Goal: Task Accomplishment & Management: Complete application form

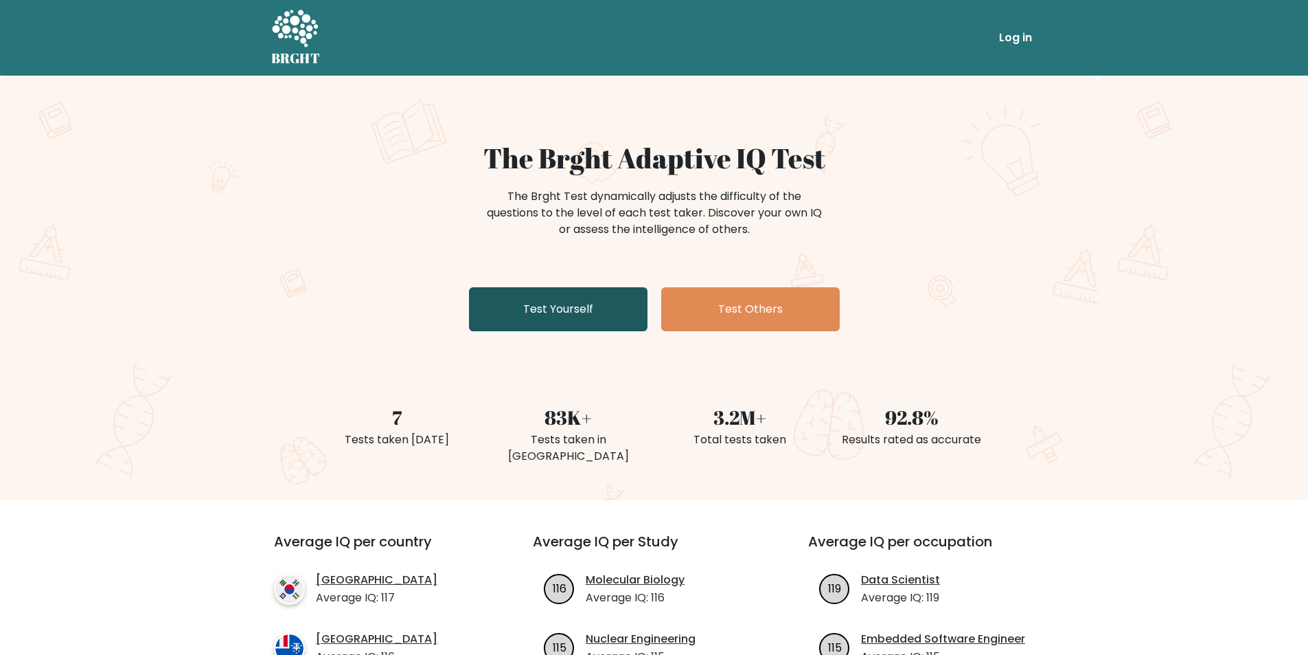
click at [551, 305] on link "Test Yourself" at bounding box center [558, 309] width 179 height 44
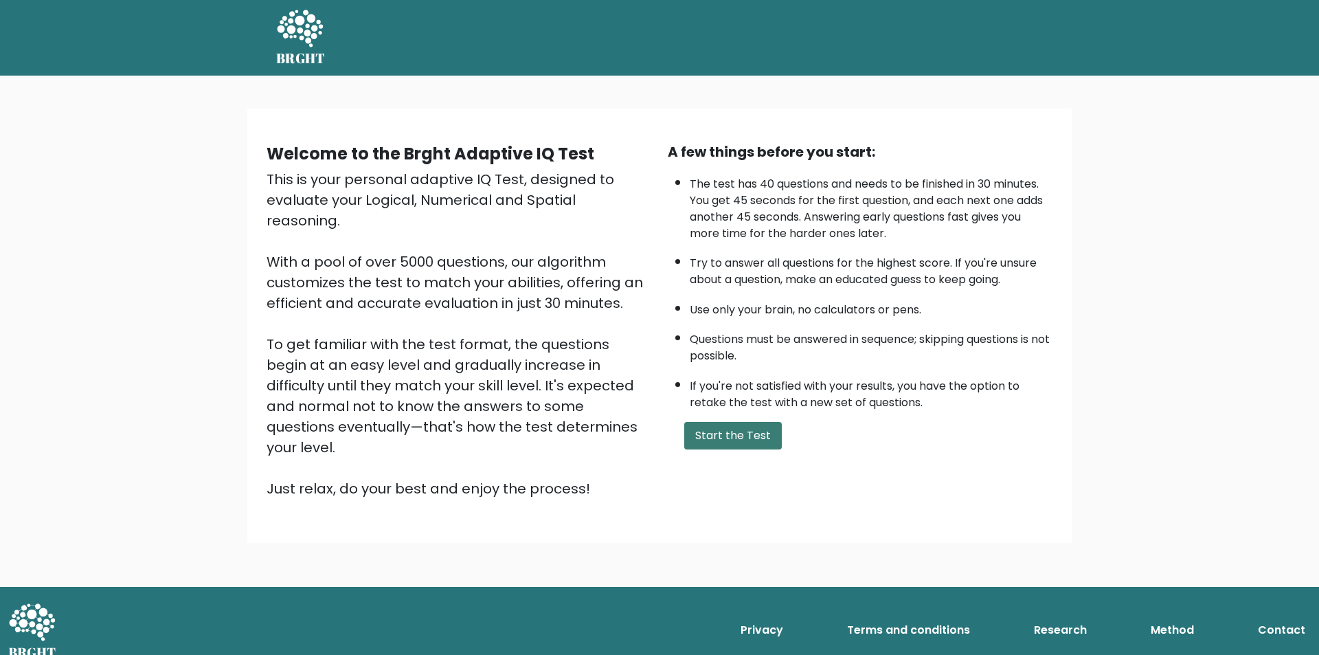
click at [714, 432] on button "Start the Test" at bounding box center [733, 435] width 98 height 27
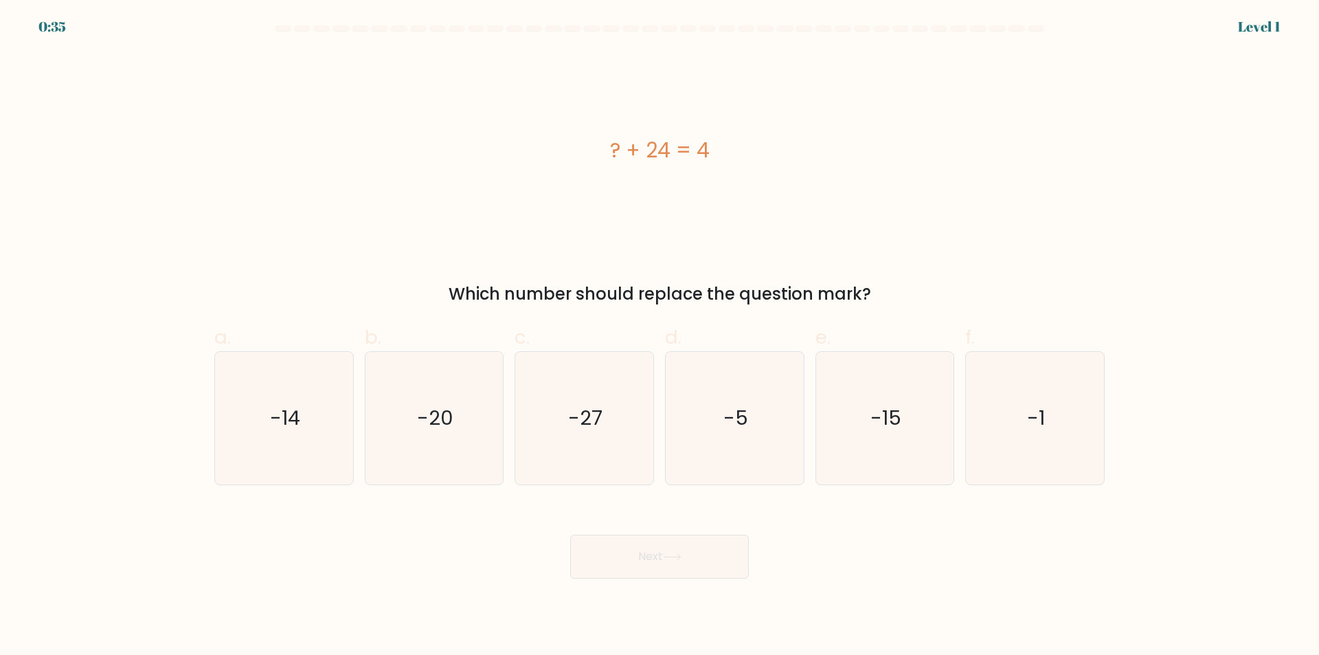
drag, startPoint x: 533, startPoint y: 306, endPoint x: 345, endPoint y: 144, distance: 247.8
click at [345, 144] on div "? + 24 = 4" at bounding box center [659, 150] width 890 height 31
click at [466, 392] on icon "-20" at bounding box center [433, 418] width 133 height 133
click at [659, 337] on input "b. -20" at bounding box center [659, 332] width 1 height 9
radio input "true"
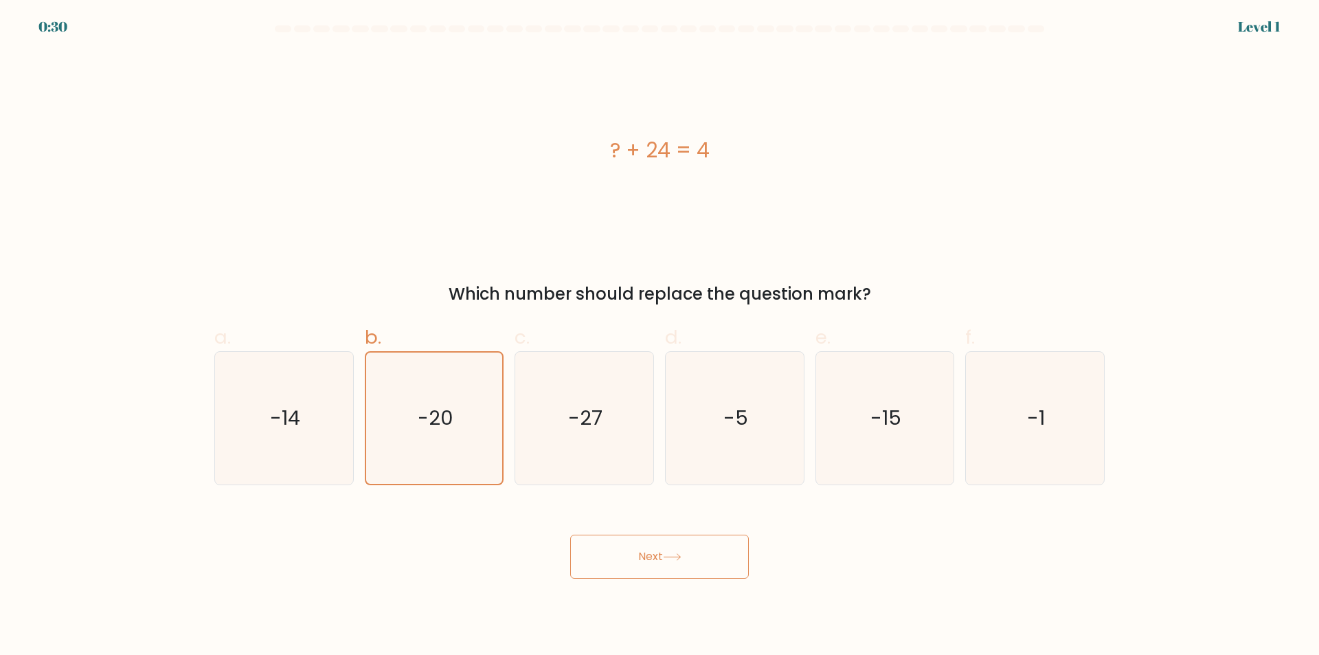
click at [708, 548] on button "Next" at bounding box center [659, 556] width 179 height 44
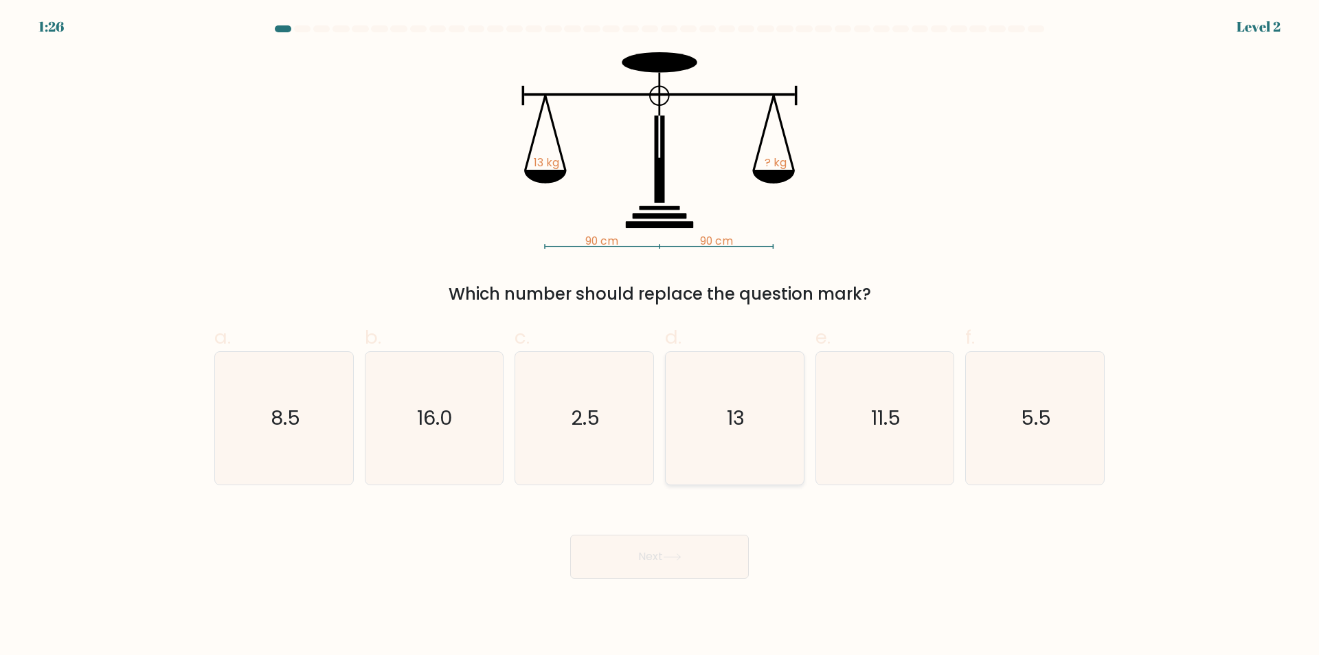
drag, startPoint x: 747, startPoint y: 411, endPoint x: 727, endPoint y: 567, distance: 157.8
click at [746, 417] on icon "13" at bounding box center [734, 418] width 133 height 133
click at [660, 337] on input "d. 13" at bounding box center [659, 332] width 1 height 9
radio input "true"
click at [727, 567] on button "Next" at bounding box center [659, 556] width 179 height 44
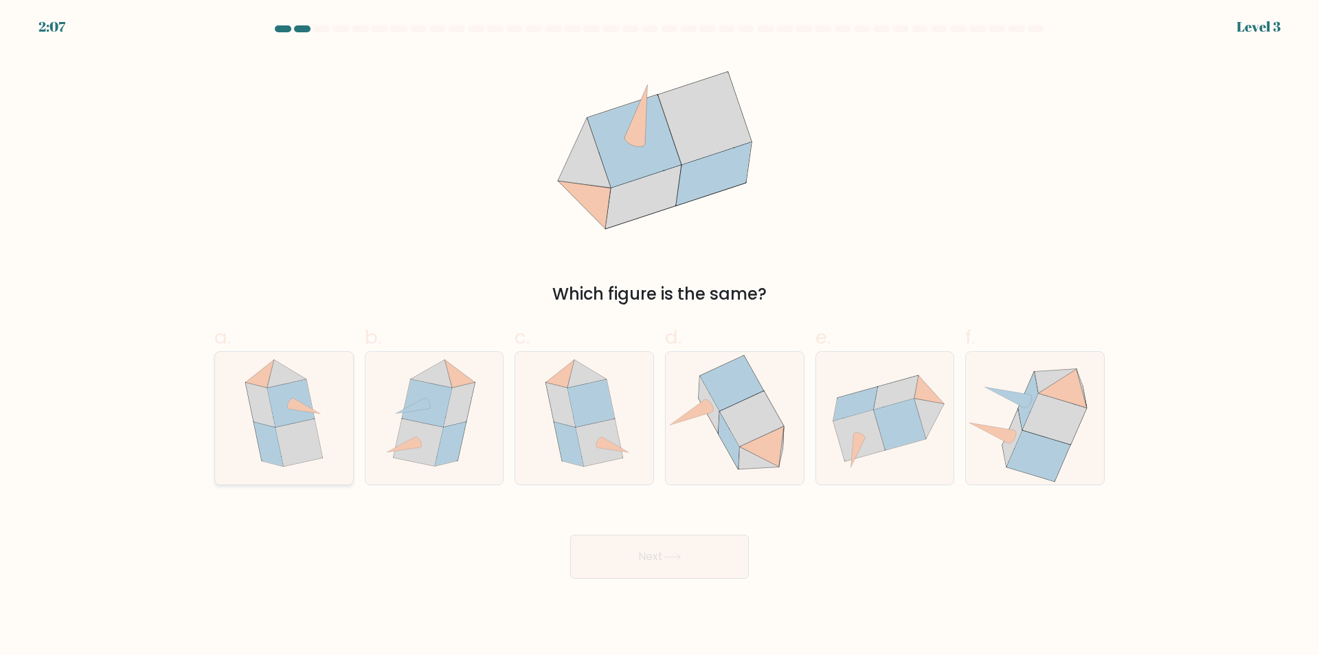
click at [288, 405] on icon at bounding box center [290, 403] width 6 height 11
click at [659, 337] on input "a." at bounding box center [659, 332] width 1 height 9
radio input "true"
click at [653, 554] on button "Next" at bounding box center [659, 556] width 179 height 44
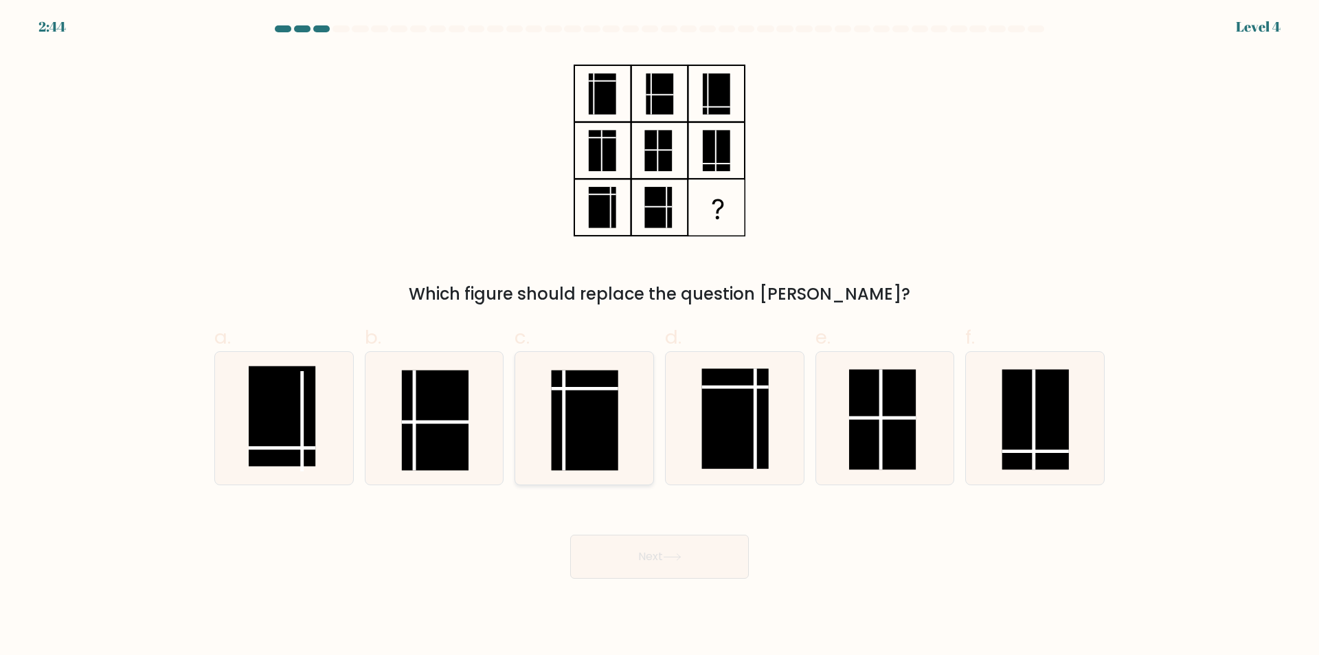
click at [580, 425] on rect at bounding box center [584, 420] width 67 height 100
click at [659, 337] on input "c." at bounding box center [659, 332] width 1 height 9
radio input "true"
click at [668, 549] on button "Next" at bounding box center [659, 556] width 179 height 44
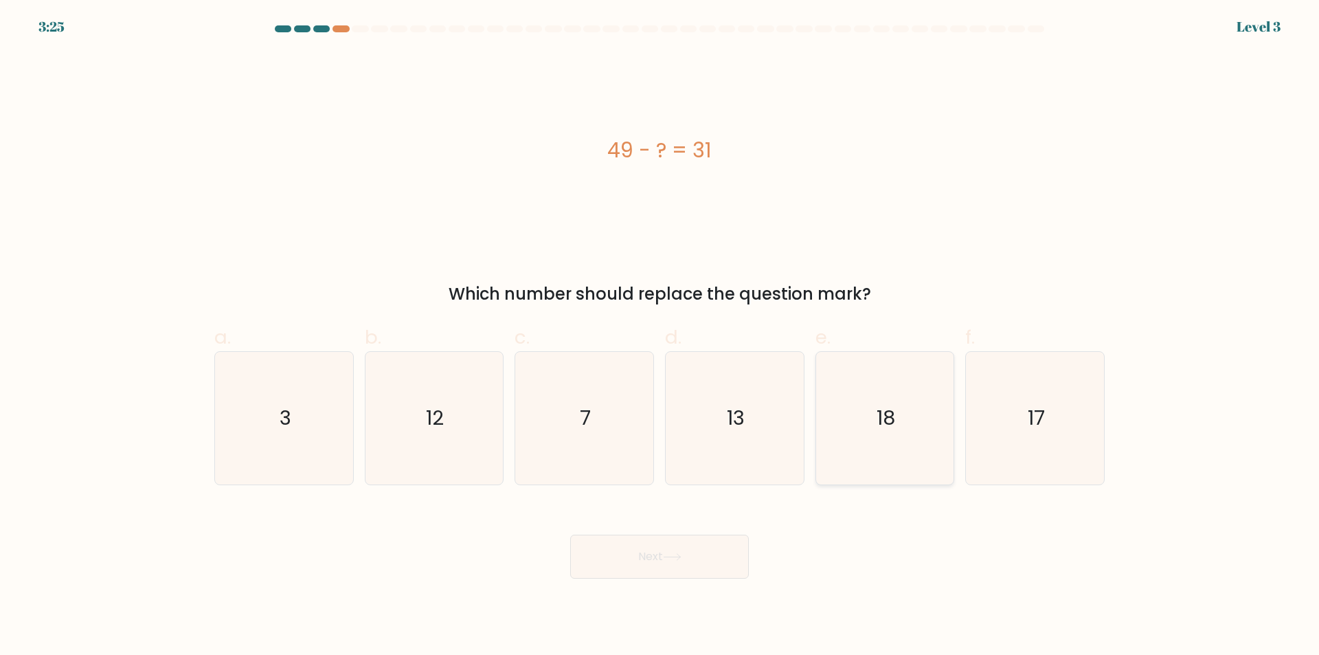
click at [899, 411] on icon "18" at bounding box center [884, 418] width 133 height 133
click at [660, 337] on input "e. 18" at bounding box center [659, 332] width 1 height 9
radio input "true"
click at [733, 536] on button "Next" at bounding box center [659, 556] width 179 height 44
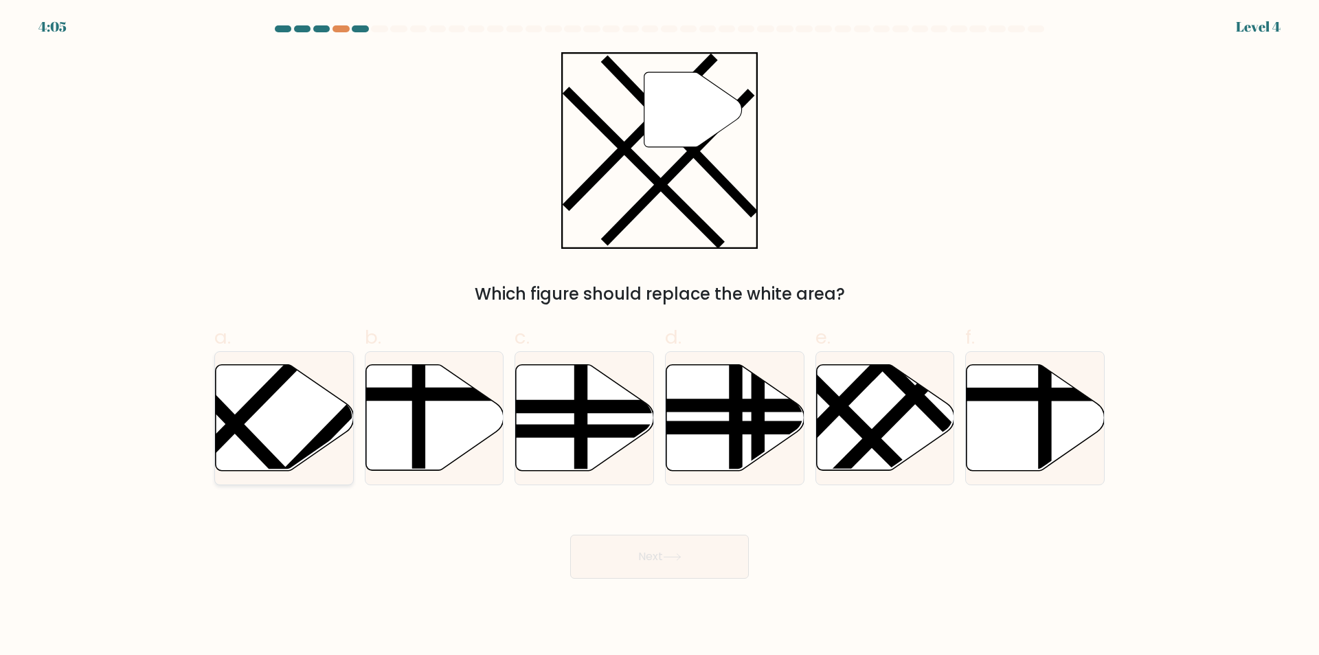
click at [301, 398] on icon at bounding box center [285, 418] width 138 height 106
click at [659, 337] on input "a." at bounding box center [659, 332] width 1 height 9
radio input "true"
click at [718, 545] on button "Next" at bounding box center [659, 556] width 179 height 44
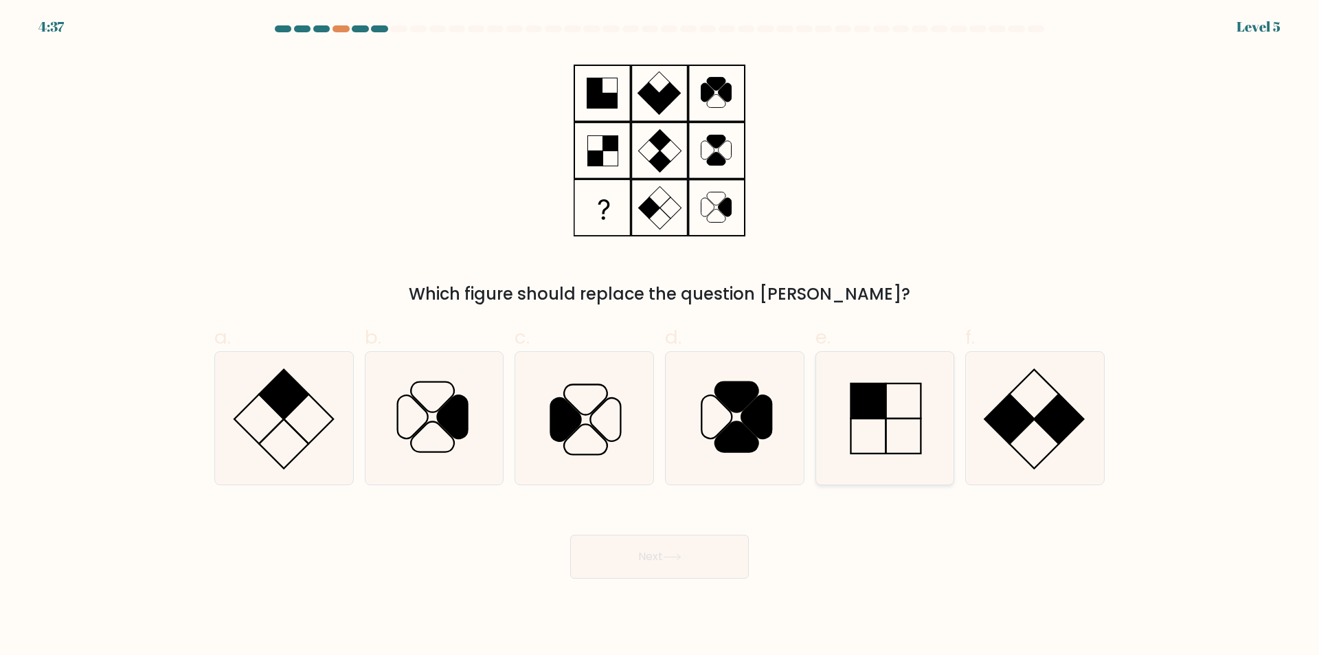
click at [872, 394] on rect at bounding box center [868, 400] width 35 height 35
click at [660, 337] on input "e." at bounding box center [659, 332] width 1 height 9
radio input "true"
click at [696, 555] on button "Next" at bounding box center [659, 556] width 179 height 44
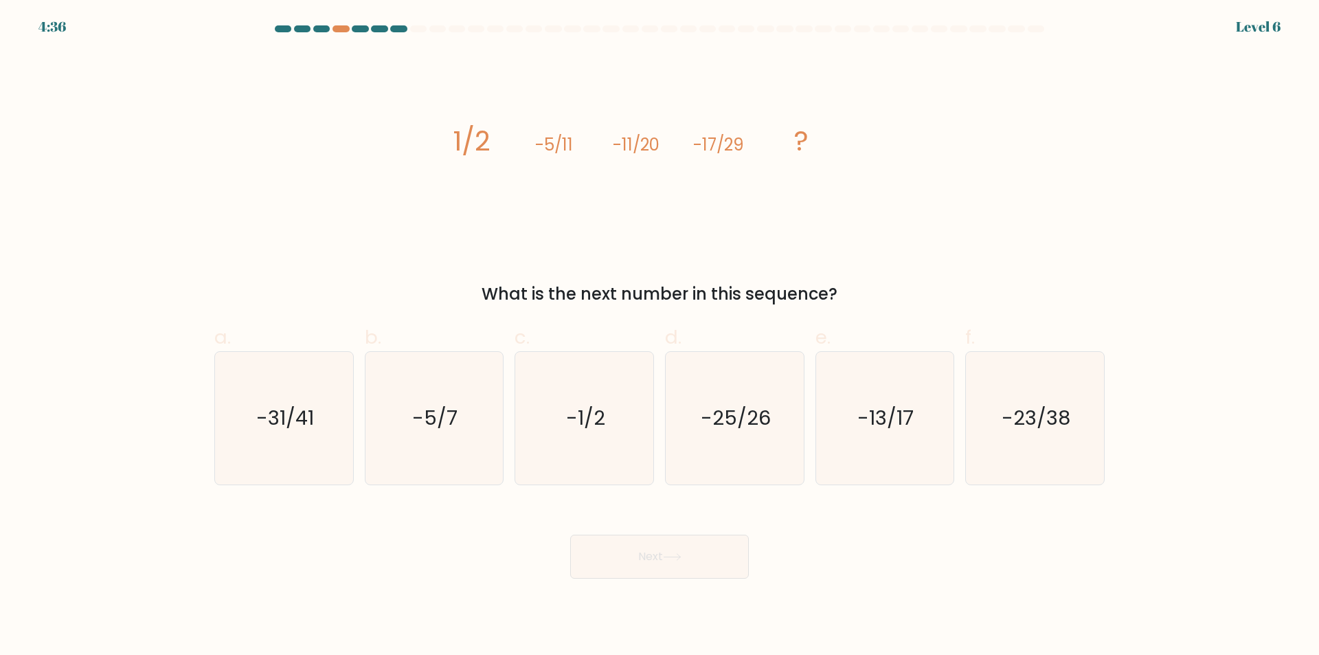
click at [696, 555] on button "Next" at bounding box center [659, 556] width 179 height 44
click at [1056, 397] on icon "-23/38" at bounding box center [1034, 418] width 133 height 133
click at [660, 337] on input "f. -23/38" at bounding box center [659, 332] width 1 height 9
radio input "true"
click at [694, 556] on button "Next" at bounding box center [659, 556] width 179 height 44
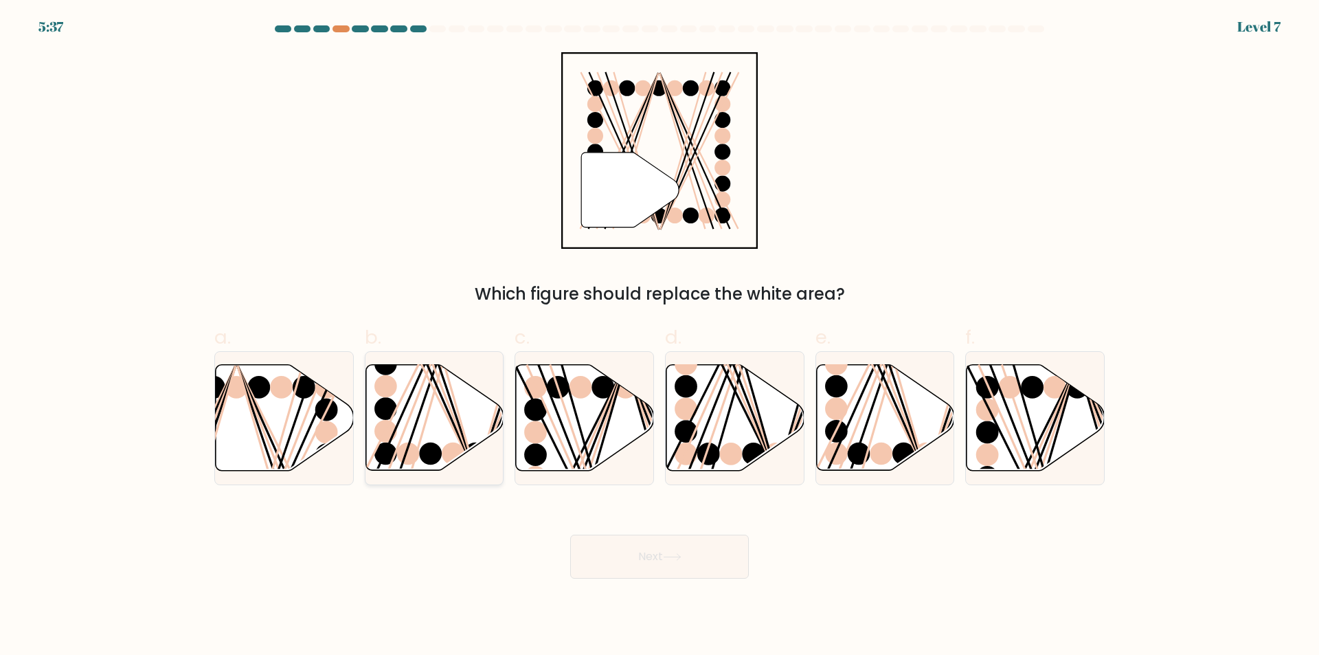
click at [424, 419] on icon at bounding box center [434, 418] width 138 height 106
click at [659, 337] on input "b." at bounding box center [659, 332] width 1 height 9
radio input "true"
click at [699, 551] on button "Next" at bounding box center [659, 556] width 179 height 44
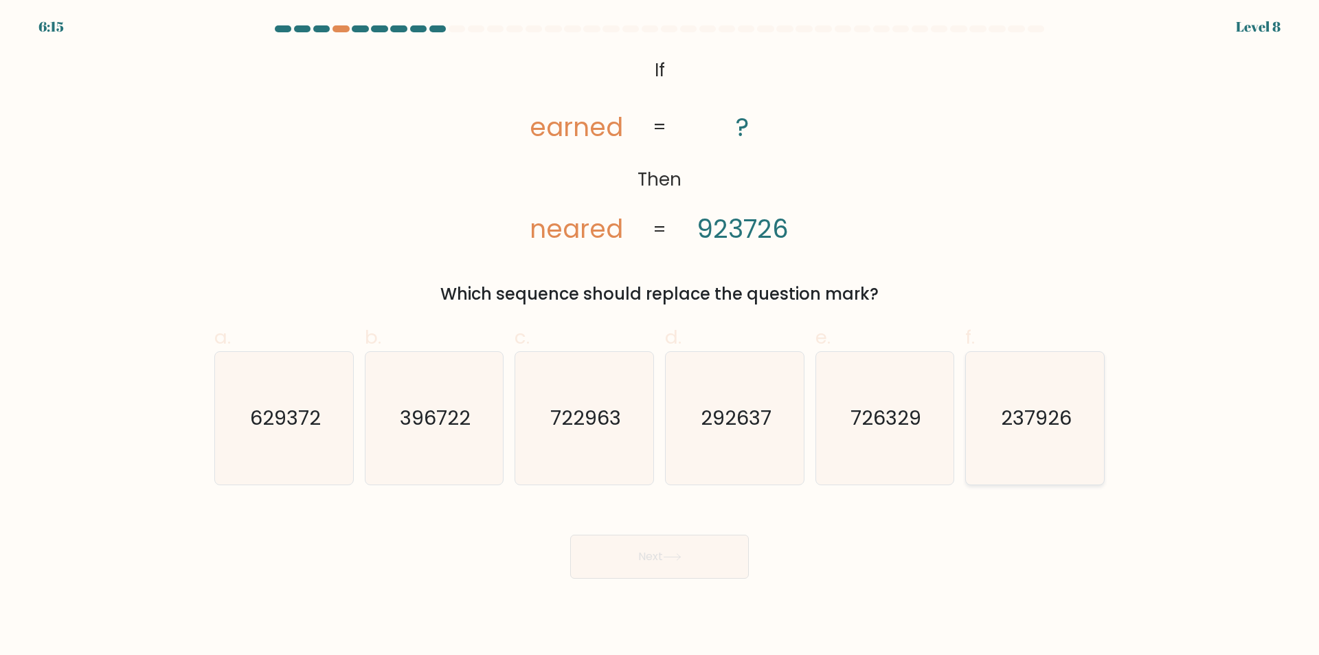
click at [1008, 401] on icon "237926" at bounding box center [1034, 418] width 133 height 133
click at [660, 337] on input "f. 237926" at bounding box center [659, 332] width 1 height 9
radio input "true"
click at [631, 546] on button "Next" at bounding box center [659, 556] width 179 height 44
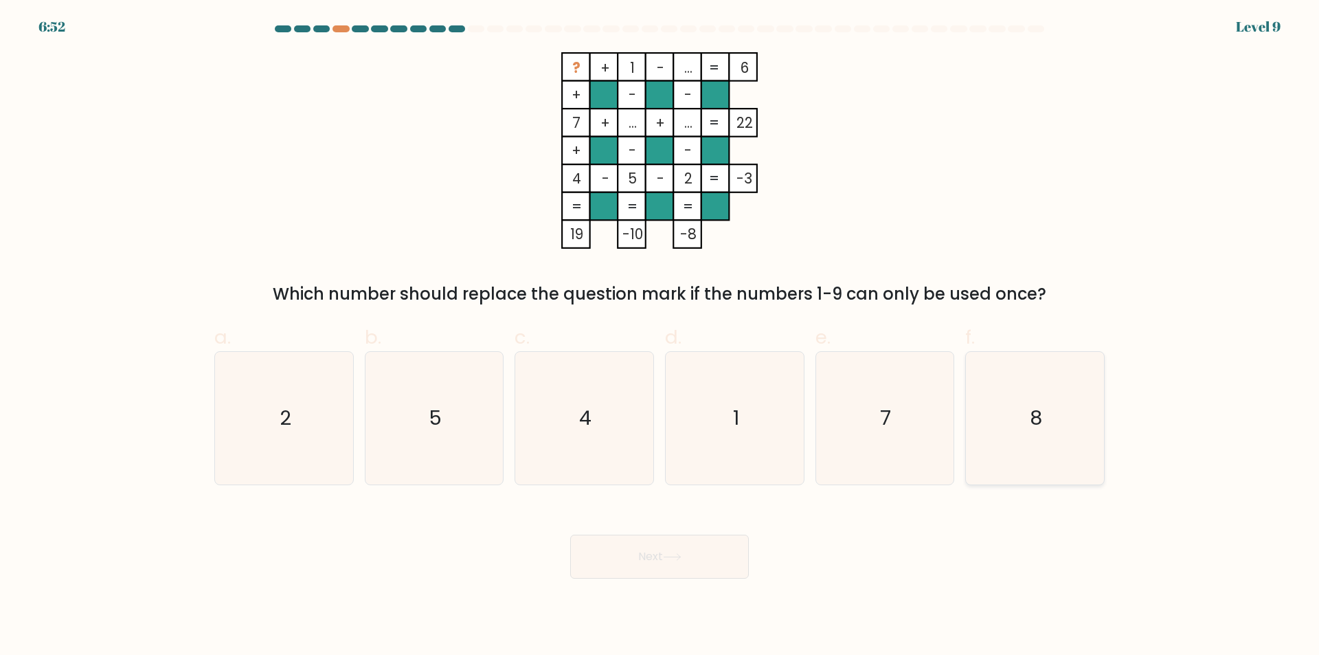
click at [1003, 427] on icon "8" at bounding box center [1034, 418] width 133 height 133
click at [660, 337] on input "f. 8" at bounding box center [659, 332] width 1 height 9
radio input "true"
click at [686, 558] on button "Next" at bounding box center [659, 556] width 179 height 44
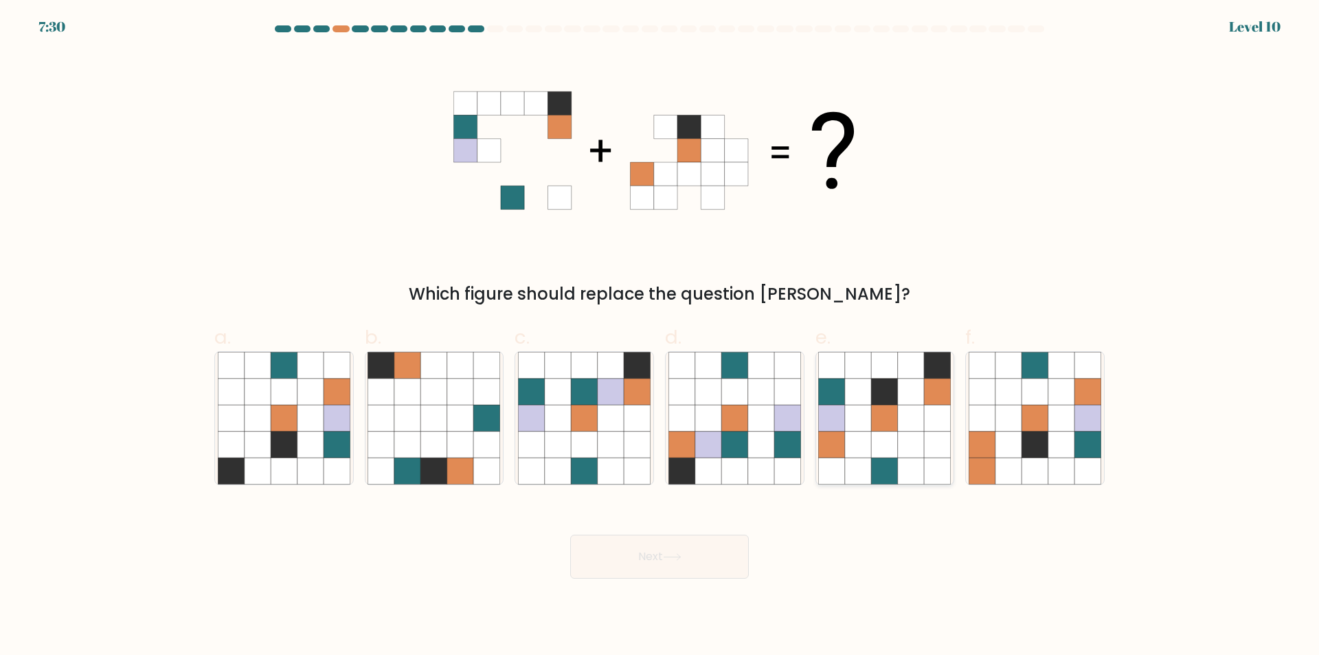
click at [882, 418] on icon at bounding box center [885, 418] width 26 height 26
click at [660, 337] on input "e." at bounding box center [659, 332] width 1 height 9
radio input "true"
click at [712, 545] on button "Next" at bounding box center [659, 556] width 179 height 44
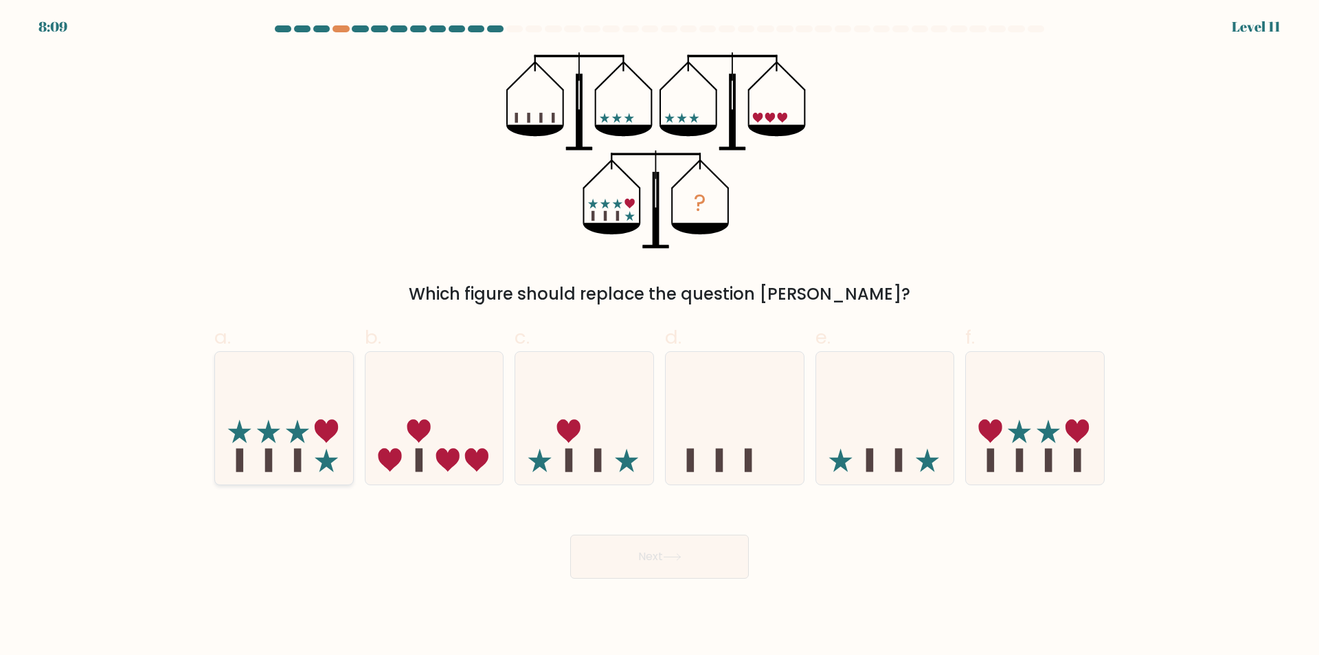
click at [299, 450] on rect at bounding box center [298, 459] width 8 height 23
click at [659, 337] on input "a." at bounding box center [659, 332] width 1 height 9
radio input "true"
click at [705, 560] on button "Next" at bounding box center [659, 556] width 179 height 44
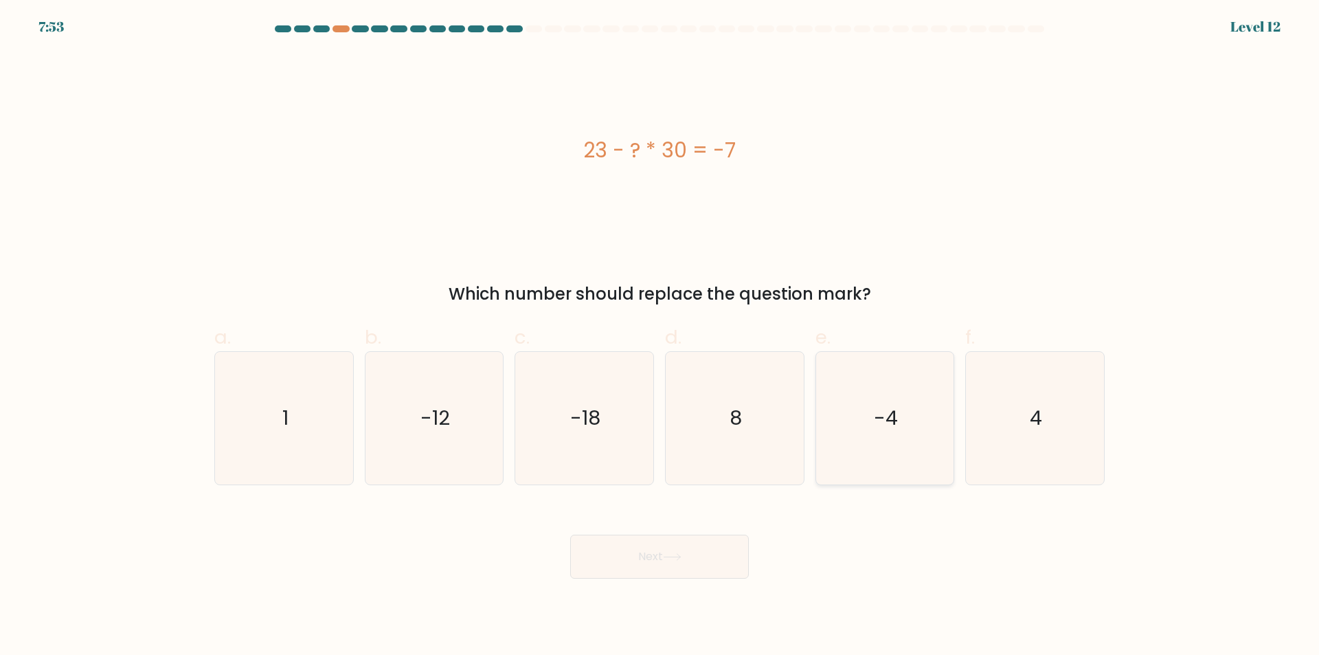
click at [844, 398] on icon "-4" at bounding box center [884, 418] width 133 height 133
click at [660, 337] on input "e. -4" at bounding box center [659, 332] width 1 height 9
radio input "true"
click at [717, 562] on button "Next" at bounding box center [659, 556] width 179 height 44
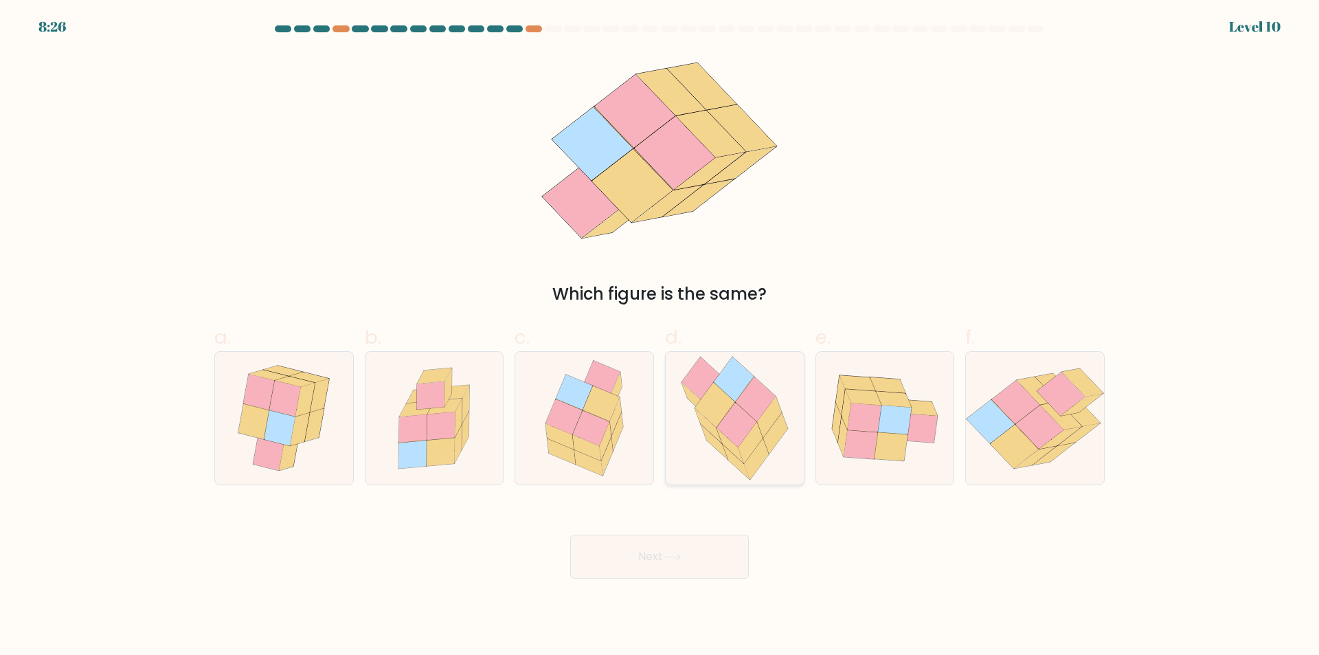
click at [742, 413] on icon at bounding box center [736, 424] width 40 height 45
click at [660, 337] on input "d." at bounding box center [659, 332] width 1 height 9
radio input "true"
click at [694, 554] on button "Next" at bounding box center [659, 556] width 179 height 44
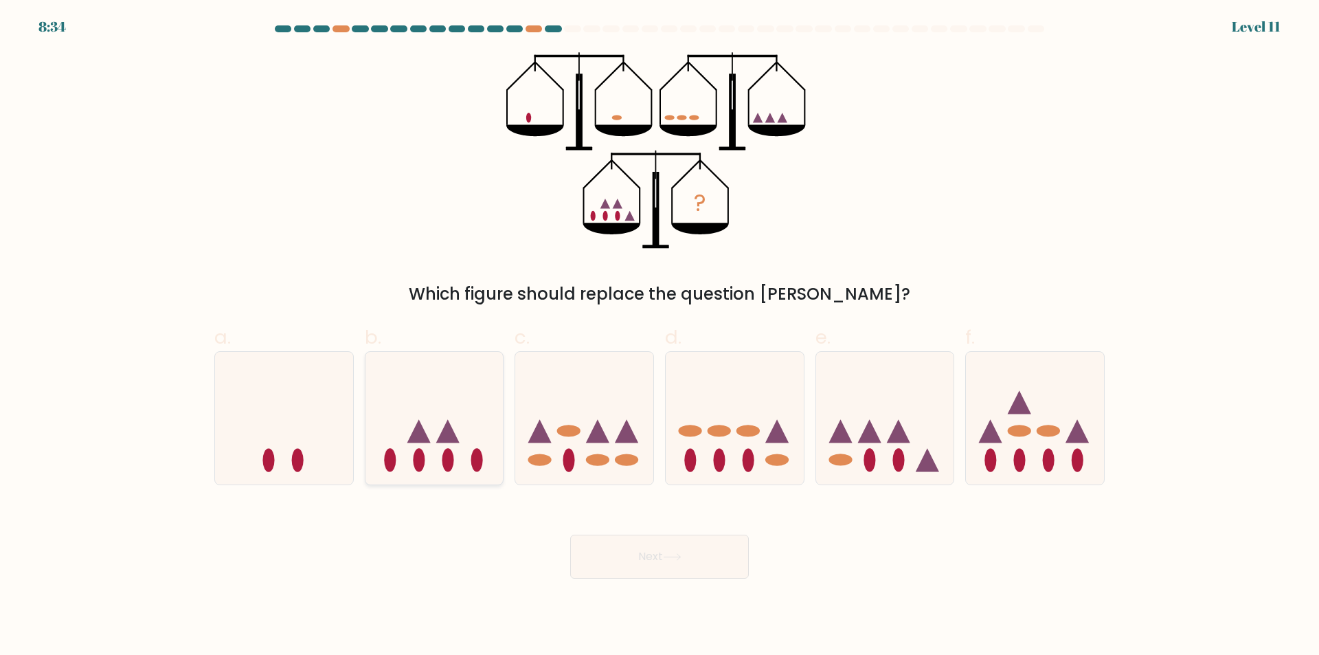
click at [448, 440] on icon at bounding box center [447, 430] width 23 height 23
click at [659, 337] on input "b." at bounding box center [659, 332] width 1 height 9
radio input "true"
click at [695, 549] on button "Next" at bounding box center [659, 556] width 179 height 44
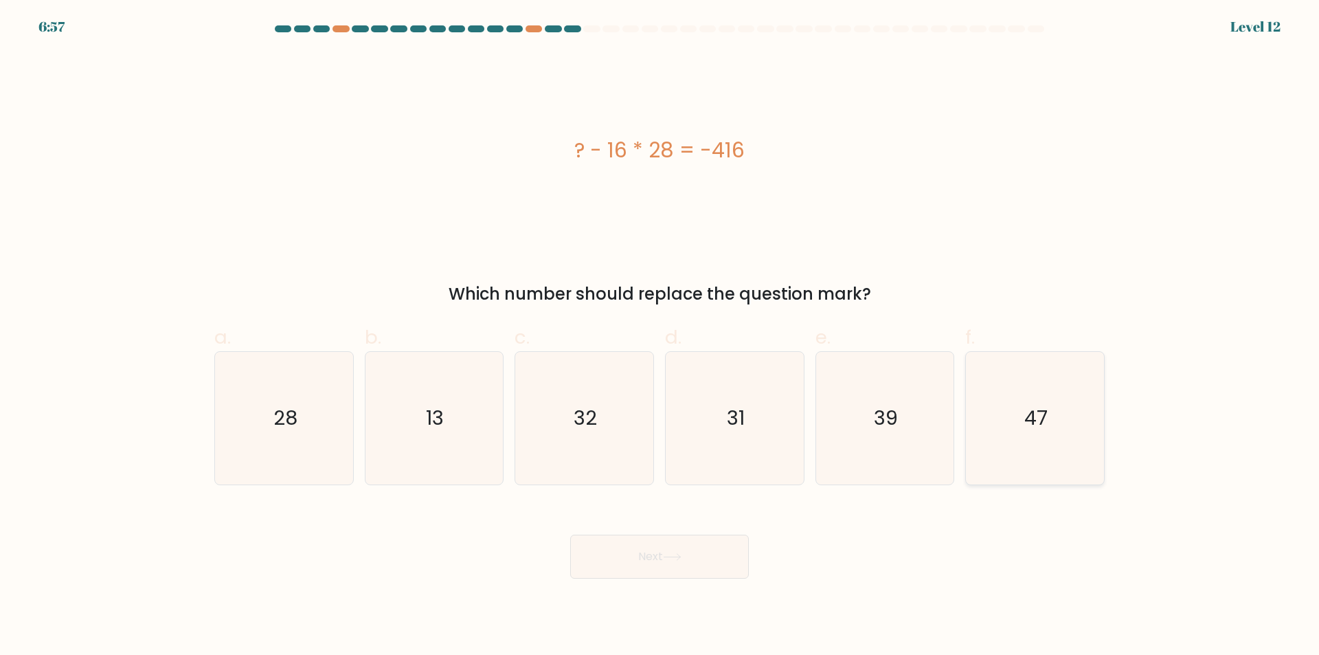
click at [1038, 409] on text "47" at bounding box center [1036, 418] width 23 height 27
click at [660, 337] on input "f. 47" at bounding box center [659, 332] width 1 height 9
radio input "true"
click at [709, 555] on button "Next" at bounding box center [659, 556] width 179 height 44
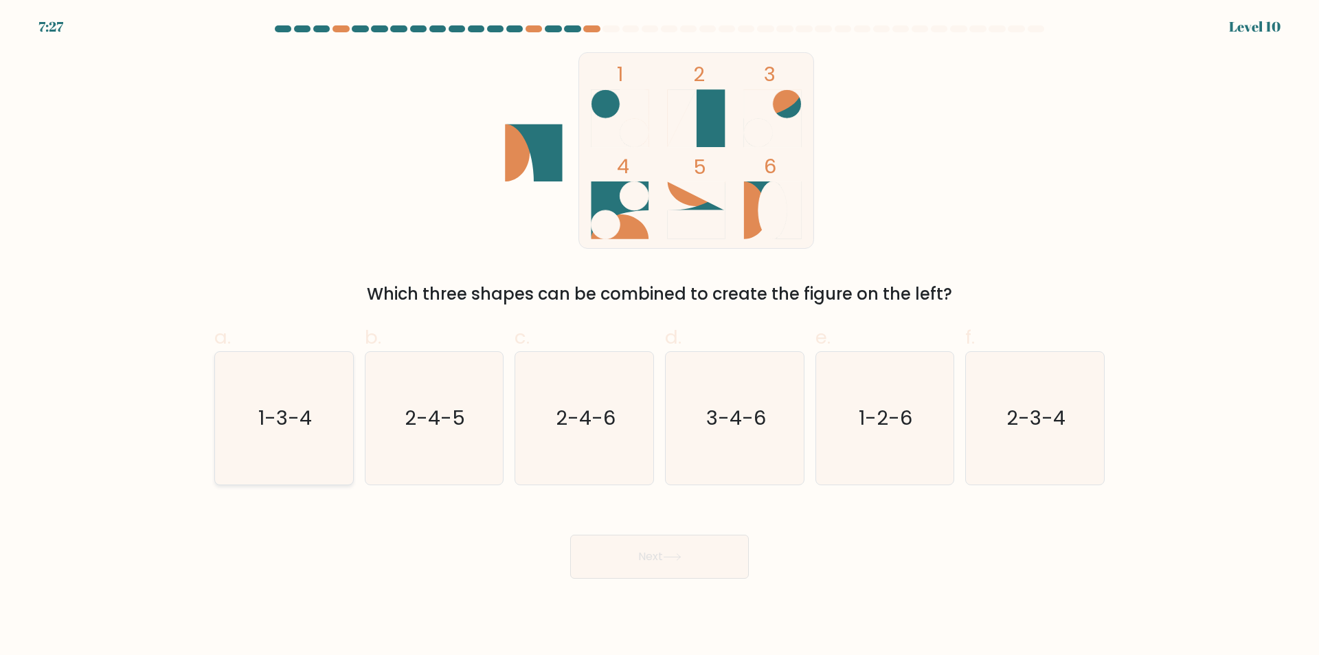
click at [323, 405] on icon "1-3-4" at bounding box center [284, 418] width 133 height 133
click at [659, 337] on input "a. 1-3-4" at bounding box center [659, 332] width 1 height 9
radio input "true"
click at [690, 545] on button "Next" at bounding box center [659, 556] width 179 height 44
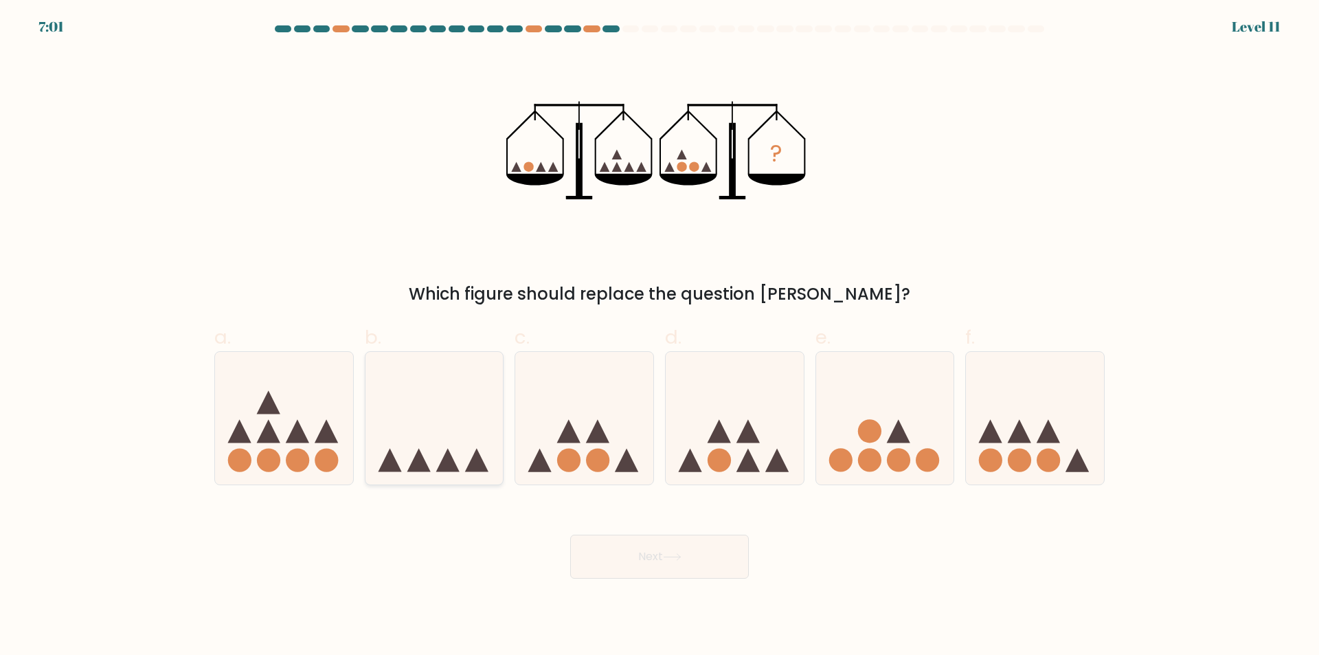
click at [450, 460] on icon at bounding box center [447, 459] width 23 height 23
click at [659, 337] on input "b." at bounding box center [659, 332] width 1 height 9
radio input "true"
click at [701, 555] on button "Next" at bounding box center [659, 556] width 179 height 44
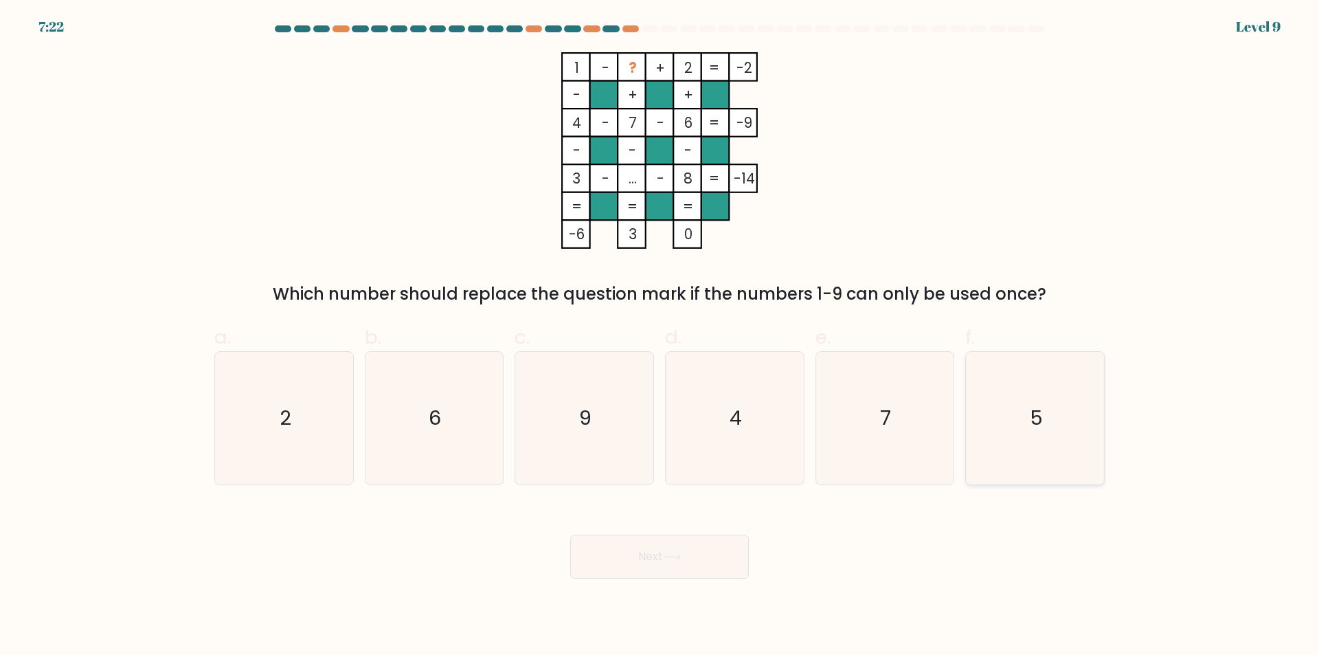
click at [993, 387] on icon "5" at bounding box center [1034, 418] width 133 height 133
click at [660, 337] on input "f. 5" at bounding box center [659, 332] width 1 height 9
radio input "true"
click at [692, 551] on button "Next" at bounding box center [659, 556] width 179 height 44
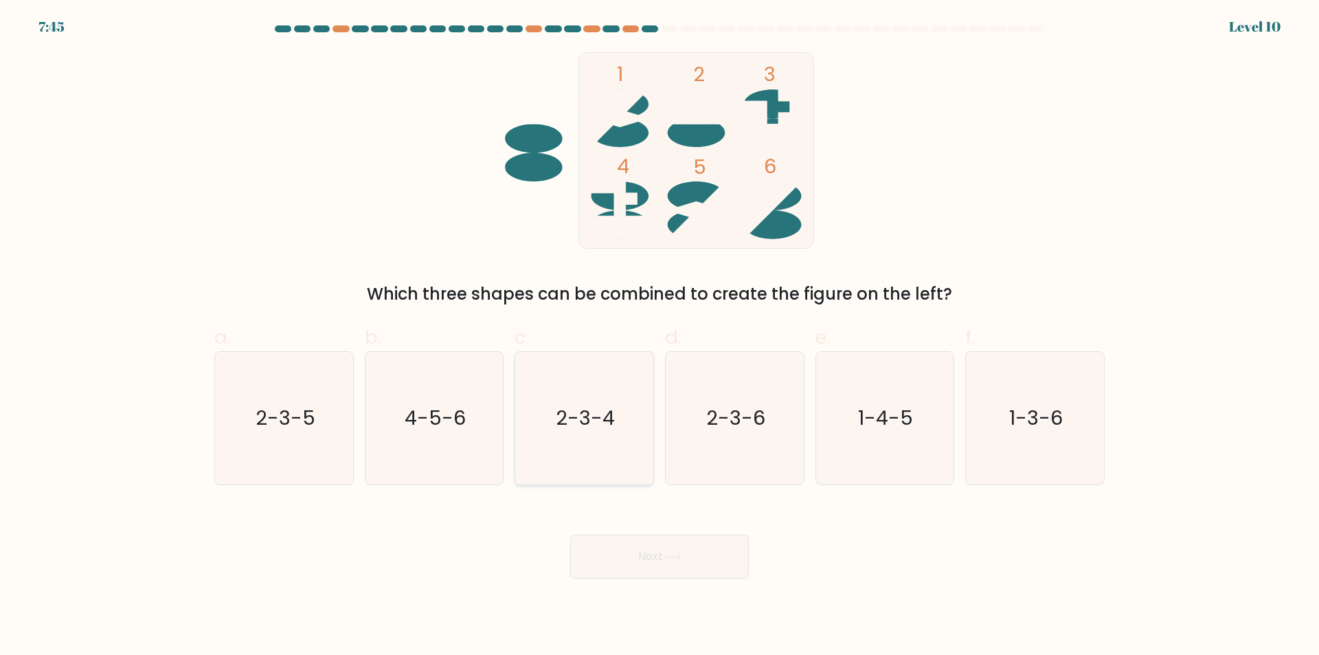
click at [599, 427] on text "2-3-4" at bounding box center [585, 418] width 59 height 27
click at [659, 337] on input "c. 2-3-4" at bounding box center [659, 332] width 1 height 9
radio input "true"
click at [712, 544] on button "Next" at bounding box center [659, 556] width 179 height 44
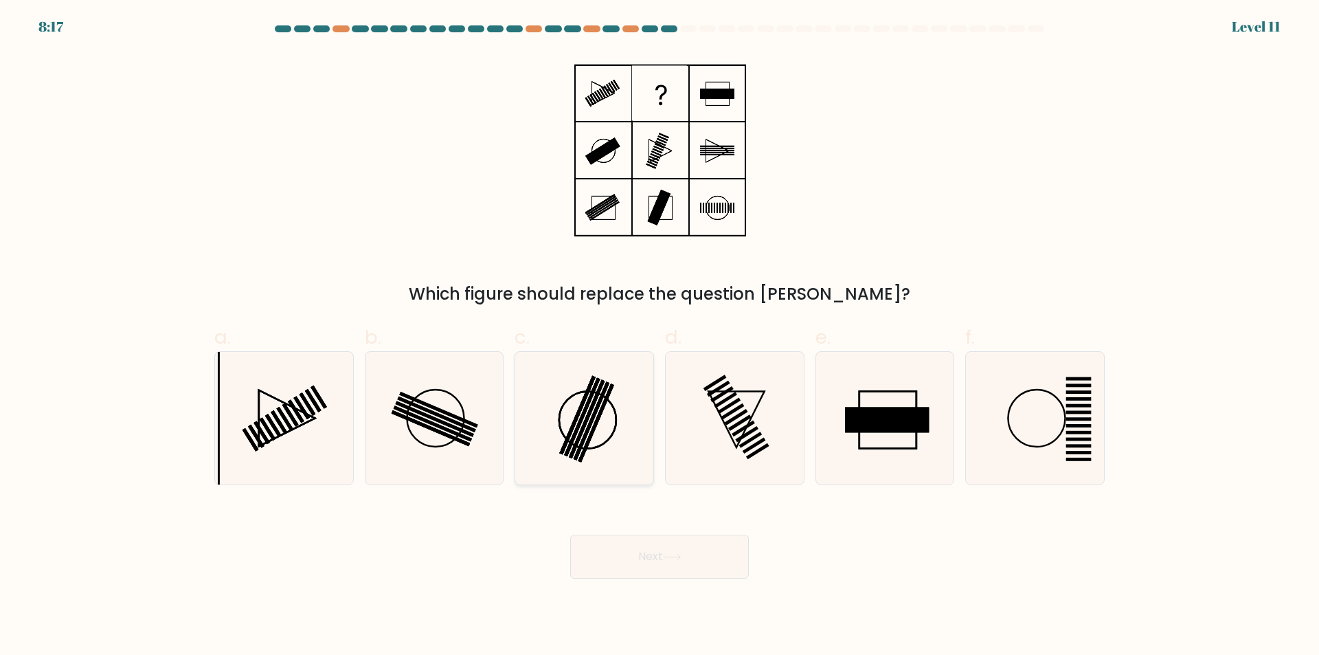
click at [601, 409] on rect at bounding box center [596, 422] width 36 height 78
click at [659, 337] on input "c." at bounding box center [659, 332] width 1 height 9
radio input "true"
click at [709, 570] on button "Next" at bounding box center [659, 556] width 179 height 44
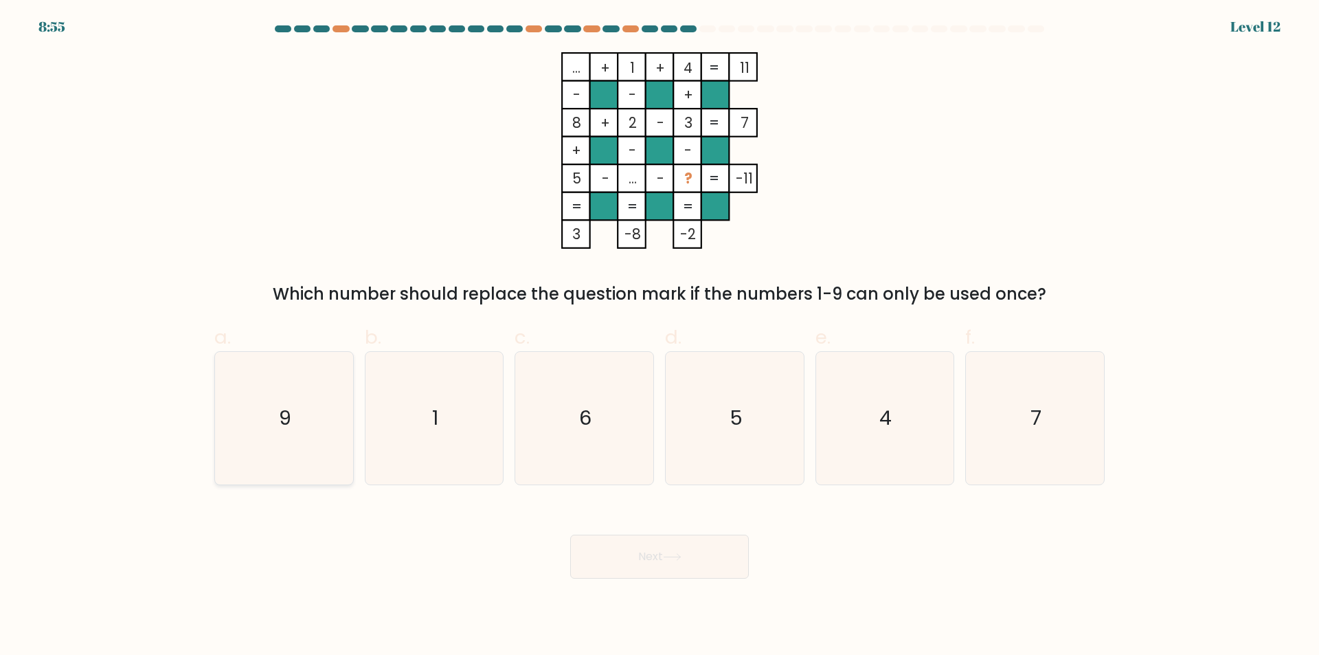
click at [331, 413] on icon "9" at bounding box center [284, 418] width 133 height 133
click at [659, 337] on input "a. 9" at bounding box center [659, 332] width 1 height 9
radio input "true"
click at [672, 547] on button "Next" at bounding box center [659, 556] width 179 height 44
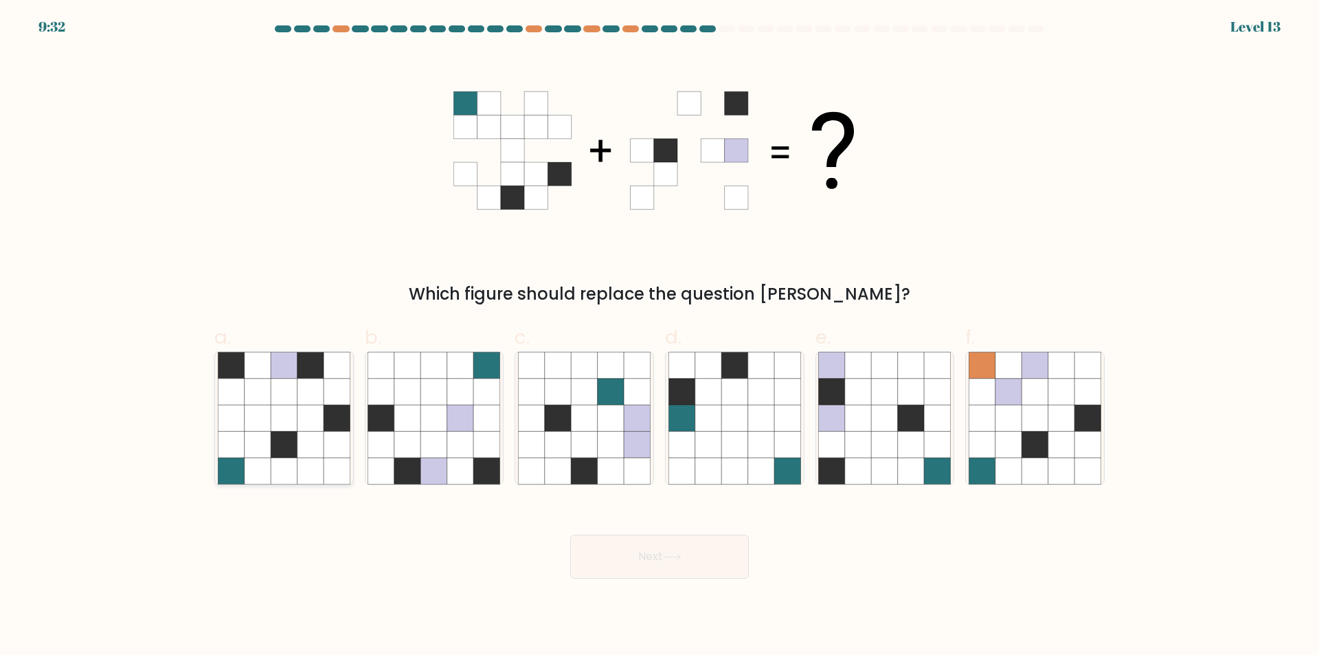
click at [291, 418] on icon at bounding box center [284, 418] width 26 height 26
click at [659, 337] on input "a." at bounding box center [659, 332] width 1 height 9
radio input "true"
click at [714, 552] on button "Next" at bounding box center [659, 556] width 179 height 44
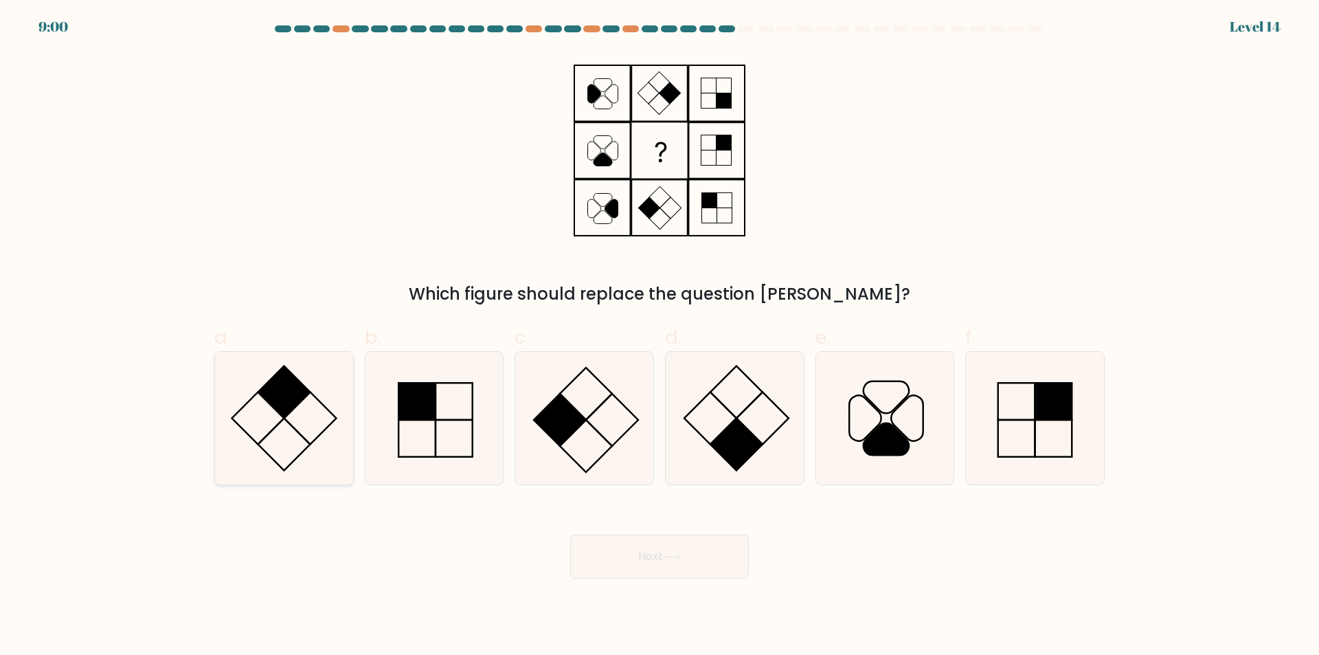
click at [258, 405] on icon at bounding box center [284, 418] width 133 height 133
click at [659, 337] on input "a." at bounding box center [659, 332] width 1 height 9
radio input "true"
click at [679, 567] on button "Next" at bounding box center [659, 556] width 179 height 44
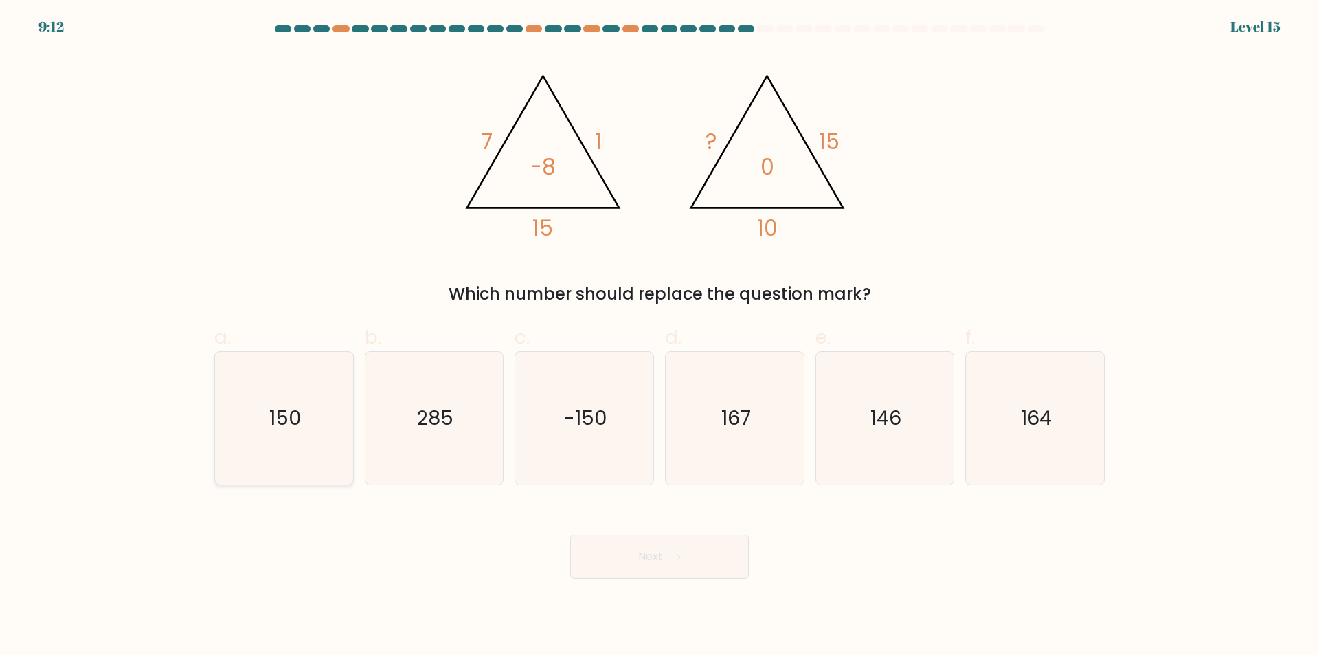
click at [325, 399] on icon "150" at bounding box center [284, 418] width 133 height 133
click at [659, 337] on input "a. 150" at bounding box center [659, 332] width 1 height 9
radio input "true"
click at [693, 553] on button "Next" at bounding box center [659, 556] width 179 height 44
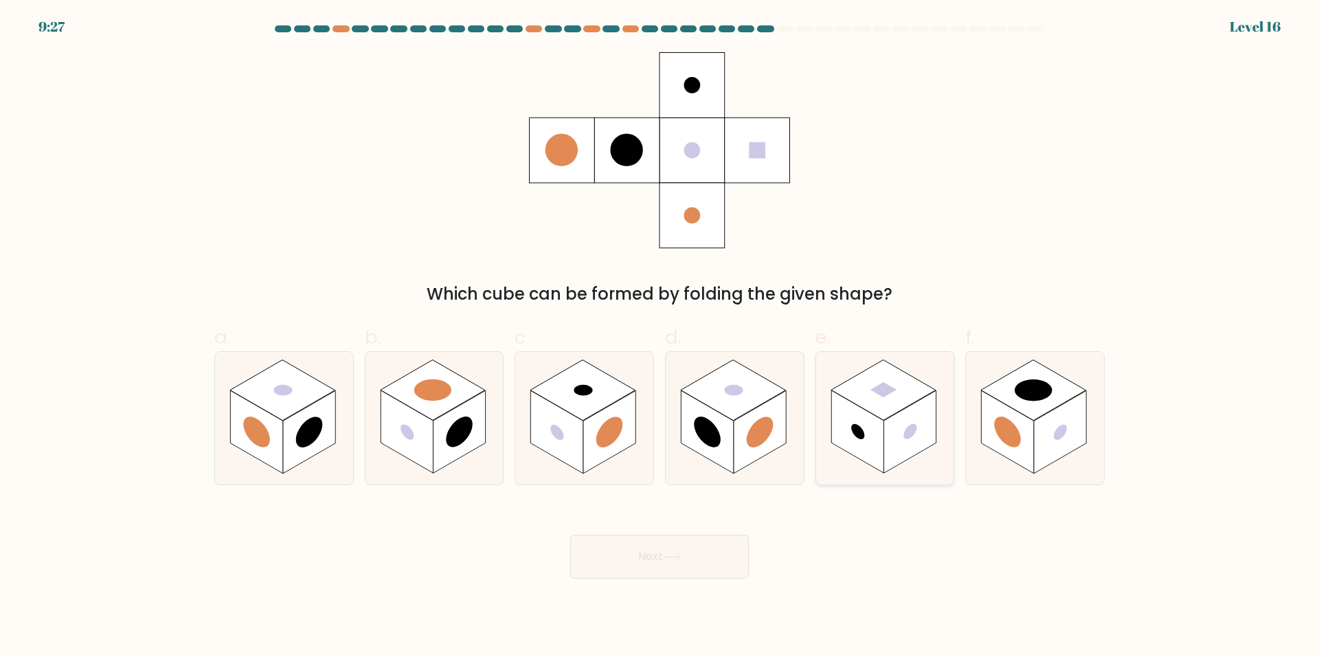
click at [883, 422] on rect at bounding box center [857, 431] width 52 height 83
click at [660, 337] on input "e." at bounding box center [659, 332] width 1 height 9
radio input "true"
click at [690, 553] on button "Next" at bounding box center [659, 556] width 179 height 44
click at [690, 549] on button "Next" at bounding box center [659, 556] width 179 height 44
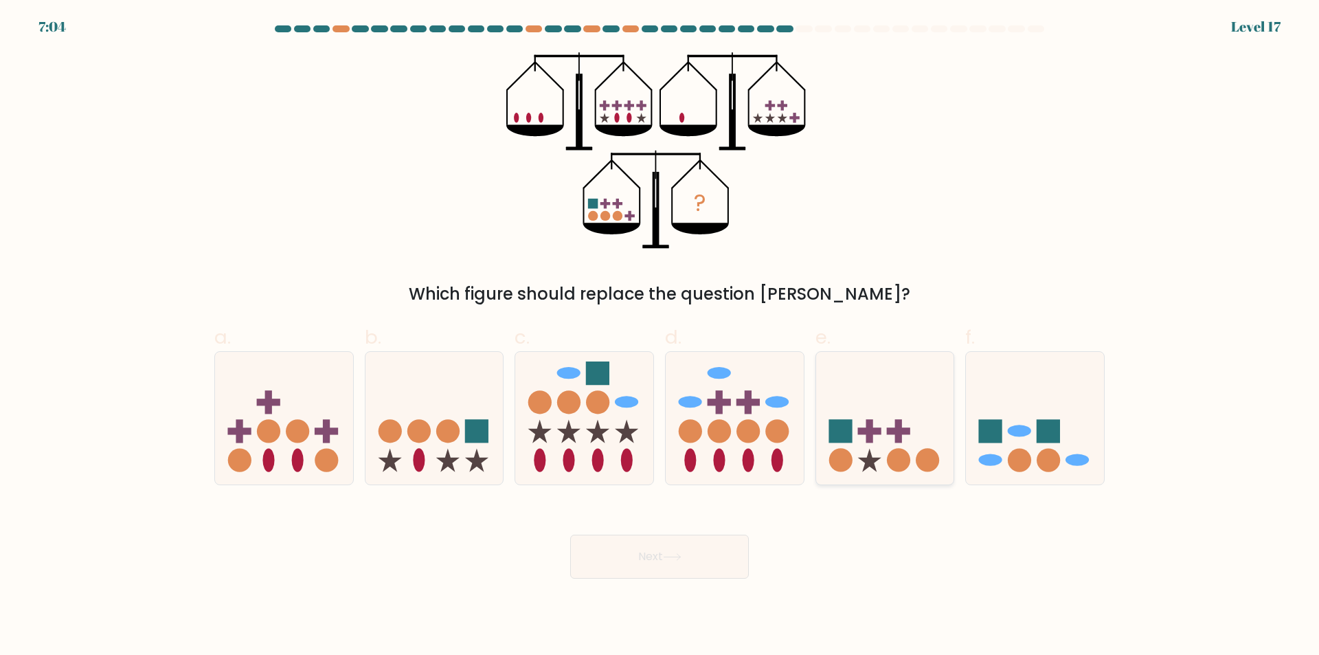
click at [891, 418] on icon at bounding box center [885, 418] width 138 height 114
click at [660, 337] on input "e." at bounding box center [659, 332] width 1 height 9
radio input "true"
click at [722, 556] on button "Next" at bounding box center [659, 556] width 179 height 44
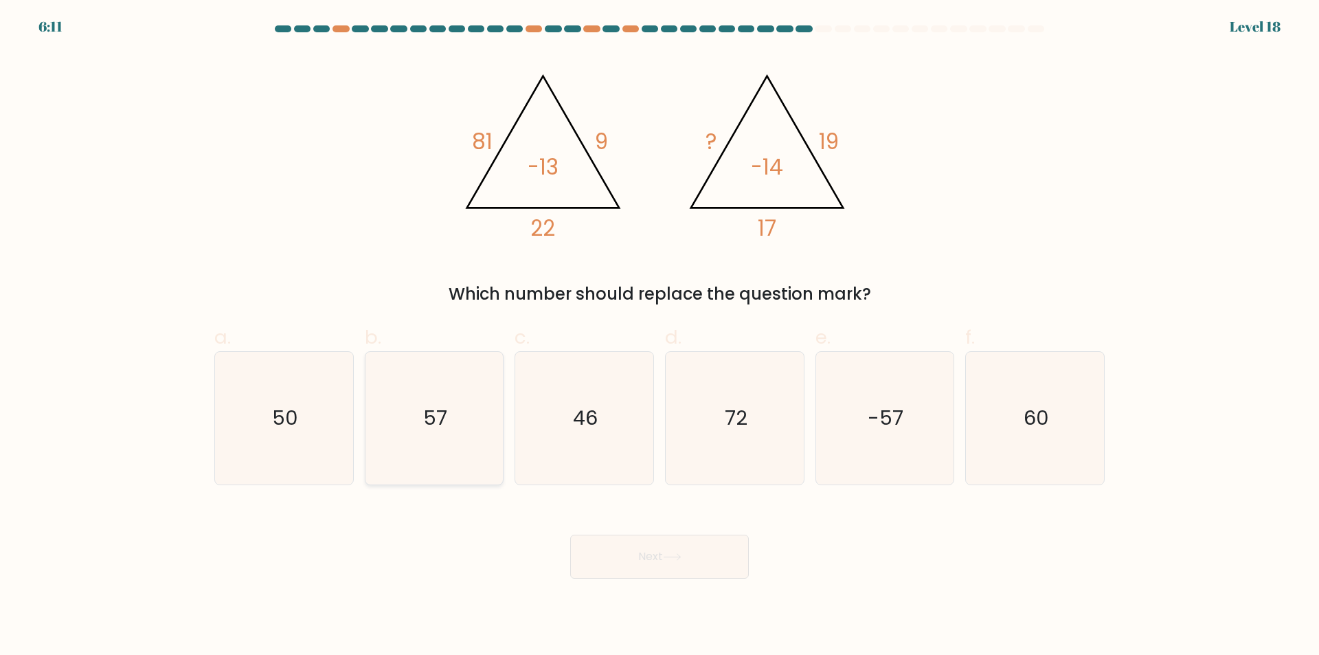
click at [435, 414] on text "57" at bounding box center [435, 418] width 24 height 27
click at [659, 337] on input "b. 57" at bounding box center [659, 332] width 1 height 9
radio input "true"
click at [681, 558] on icon at bounding box center [672, 557] width 19 height 8
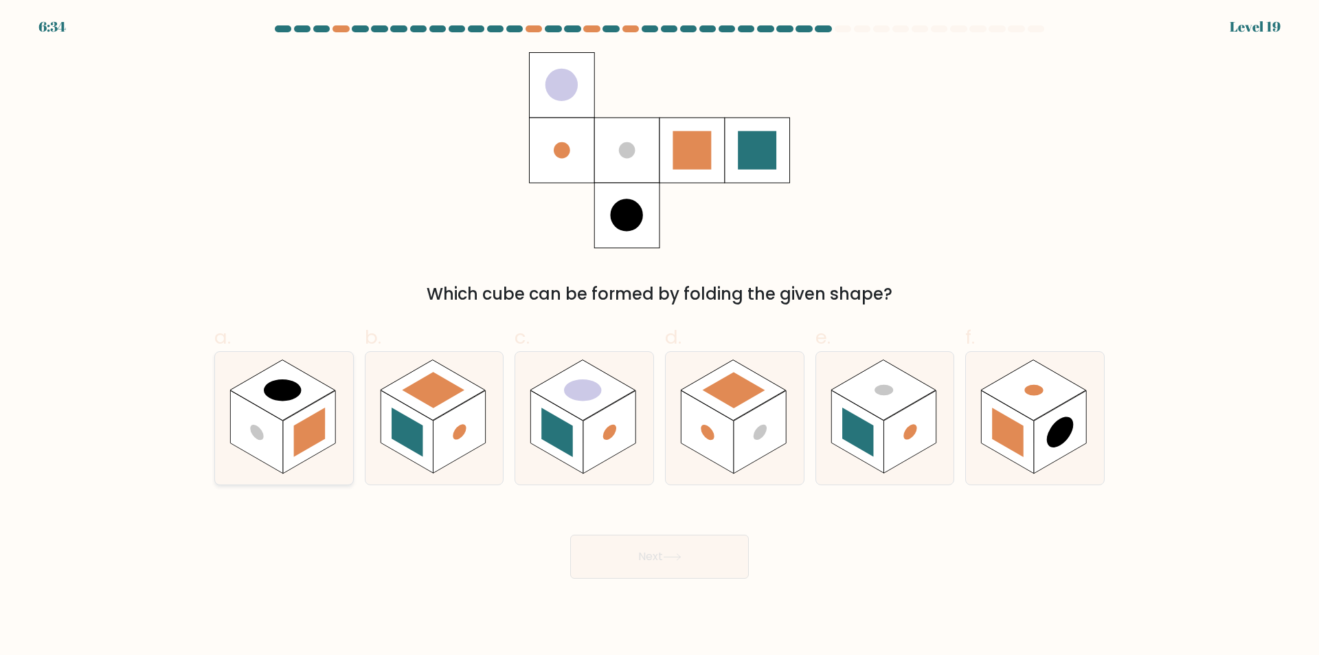
click at [280, 433] on rect at bounding box center [256, 431] width 52 height 83
click at [659, 337] on input "a." at bounding box center [659, 332] width 1 height 9
radio input "true"
click at [700, 548] on button "Next" at bounding box center [659, 556] width 179 height 44
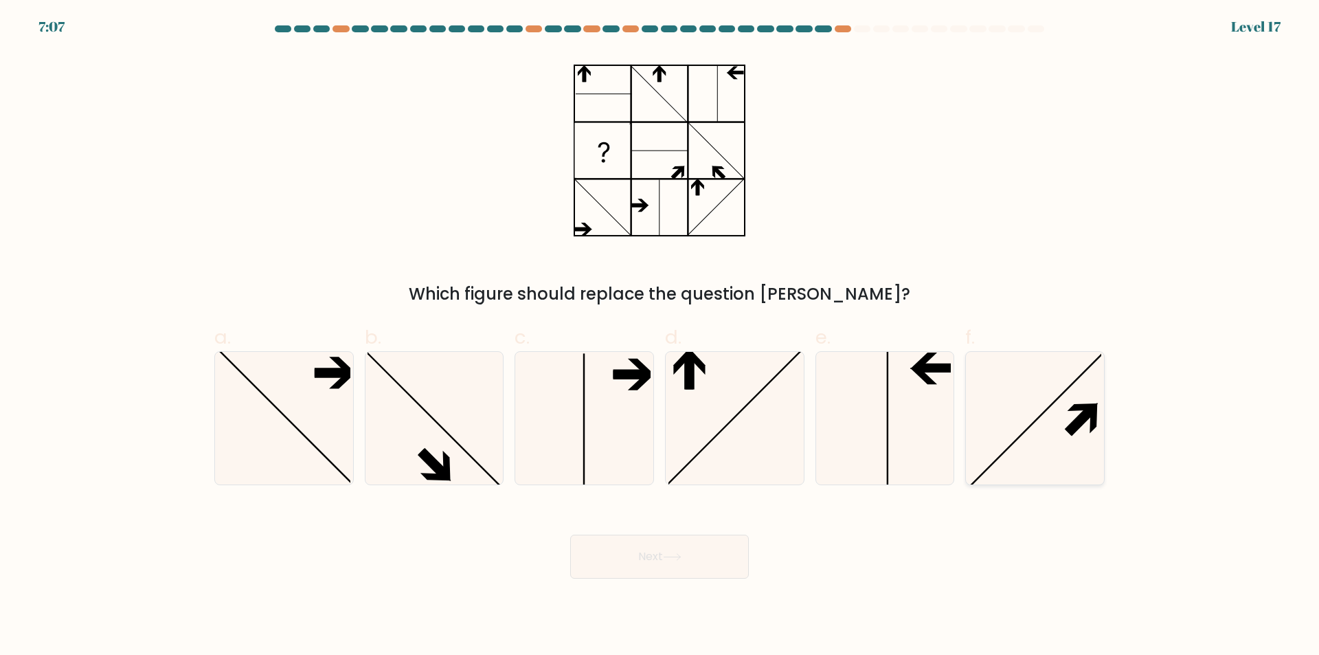
click at [1075, 416] on icon at bounding box center [1034, 418] width 133 height 133
click at [660, 337] on input "f." at bounding box center [659, 332] width 1 height 9
radio input "true"
click at [674, 556] on icon at bounding box center [672, 557] width 19 height 8
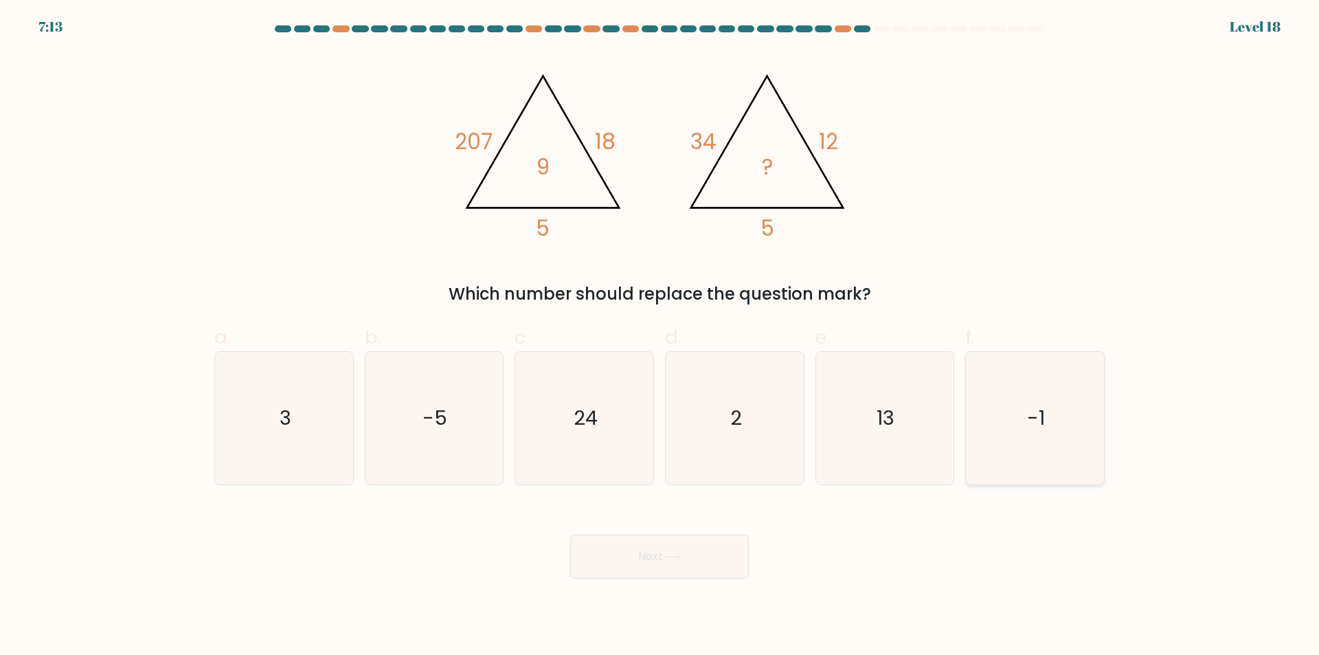
click at [1032, 410] on text "-1" at bounding box center [1036, 418] width 18 height 27
click at [660, 337] on input "f. -1" at bounding box center [659, 332] width 1 height 9
radio input "true"
click at [696, 556] on button "Next" at bounding box center [659, 556] width 179 height 44
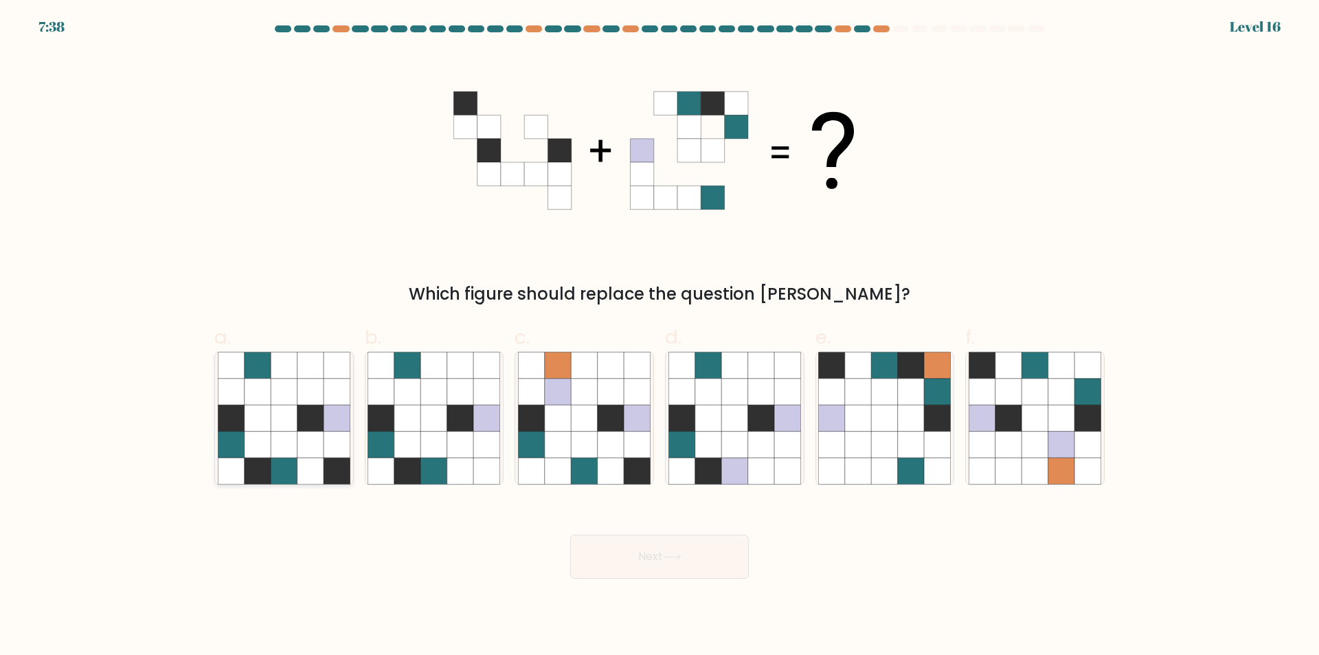
click at [285, 416] on icon at bounding box center [284, 418] width 26 height 26
click at [659, 337] on input "a." at bounding box center [659, 332] width 1 height 9
radio input "true"
click at [718, 551] on button "Next" at bounding box center [659, 556] width 179 height 44
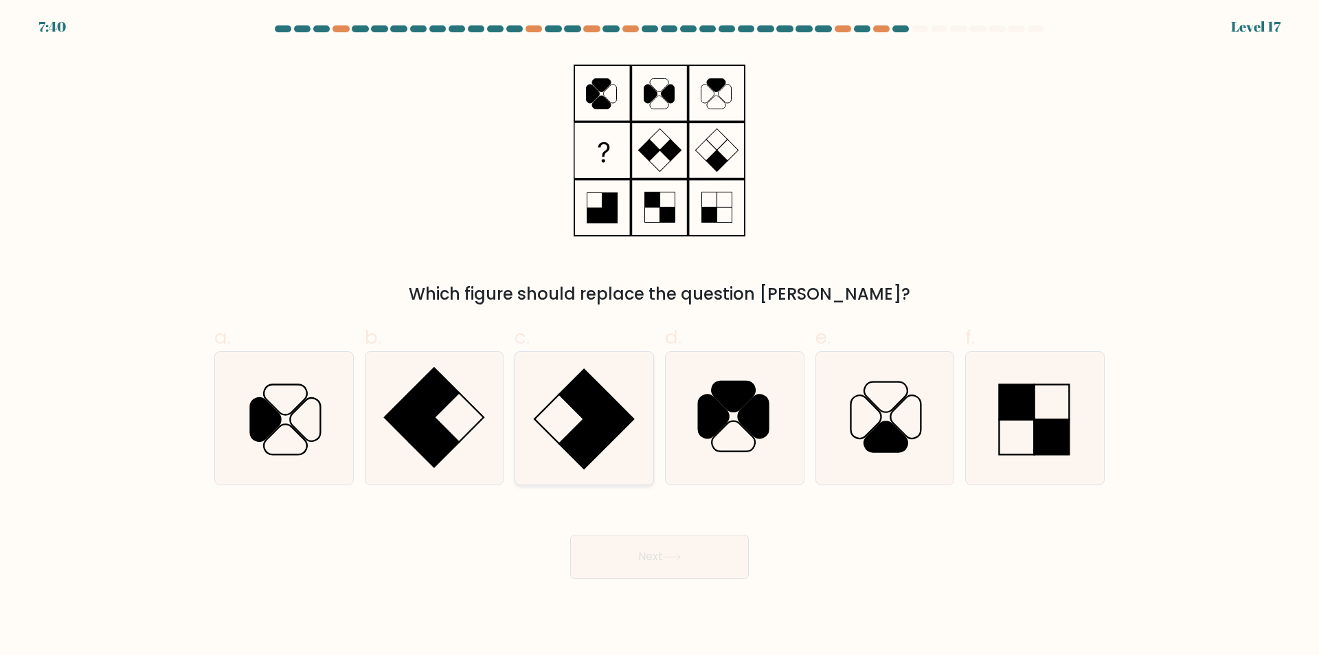
click at [582, 427] on rect at bounding box center [583, 443] width 49 height 49
click at [659, 337] on input "c." at bounding box center [659, 332] width 1 height 9
radio input "true"
click at [693, 552] on button "Next" at bounding box center [659, 556] width 179 height 44
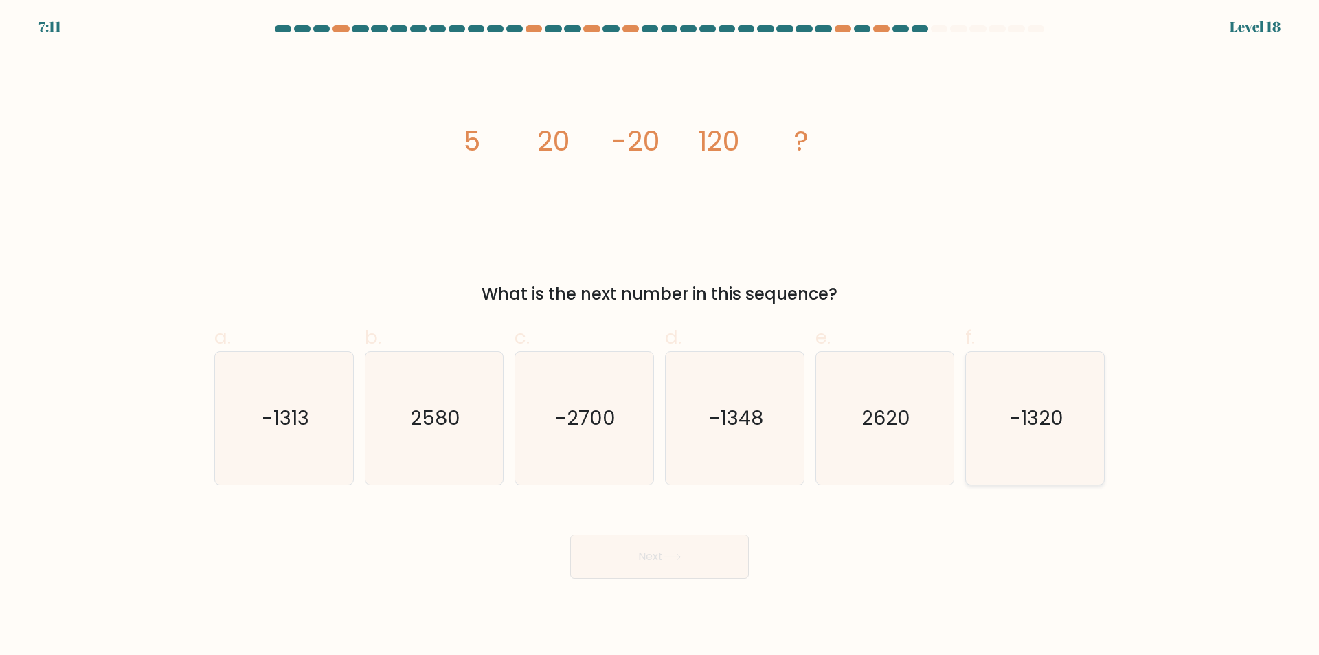
click at [1039, 397] on icon "-1320" at bounding box center [1034, 418] width 133 height 133
click at [660, 337] on input "f. -1320" at bounding box center [659, 332] width 1 height 9
radio input "true"
click at [699, 554] on button "Next" at bounding box center [659, 556] width 179 height 44
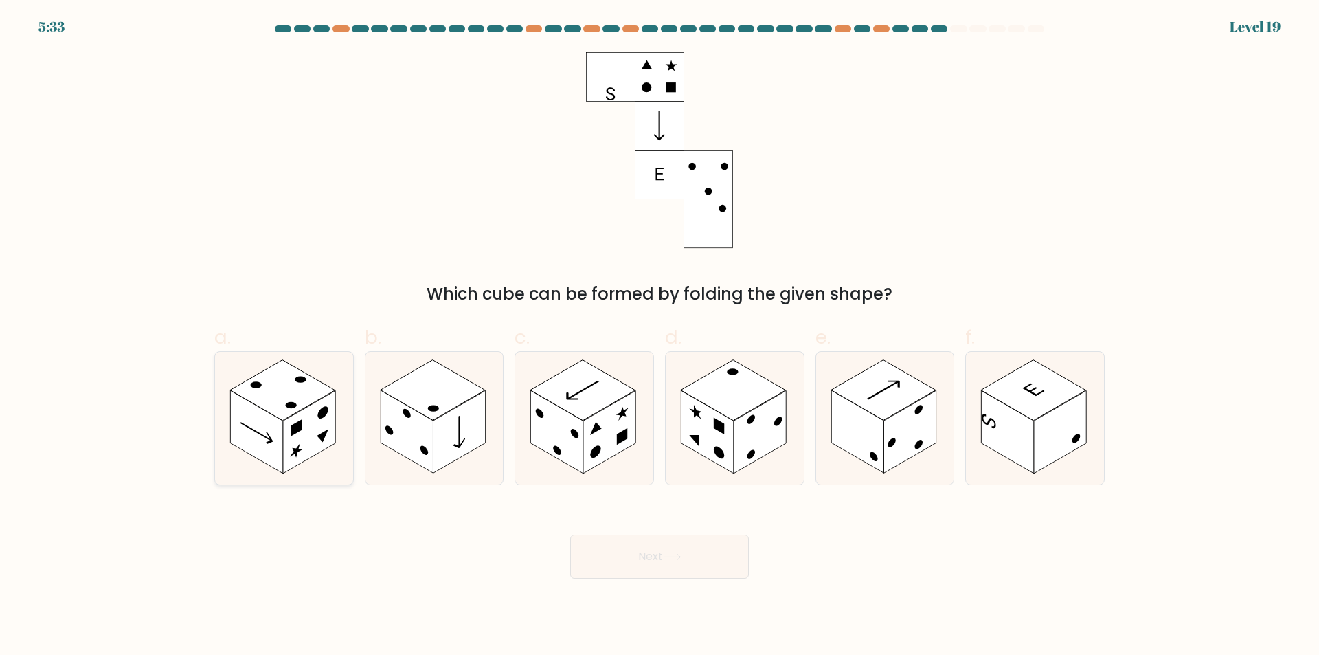
click at [268, 424] on rect at bounding box center [256, 431] width 52 height 83
click at [659, 337] on input "a." at bounding box center [659, 332] width 1 height 9
radio input "true"
click at [239, 25] on div at bounding box center [659, 31] width 907 height 12
click at [297, 168] on div "Which cube can be formed by folding the given shape?" at bounding box center [659, 179] width 907 height 254
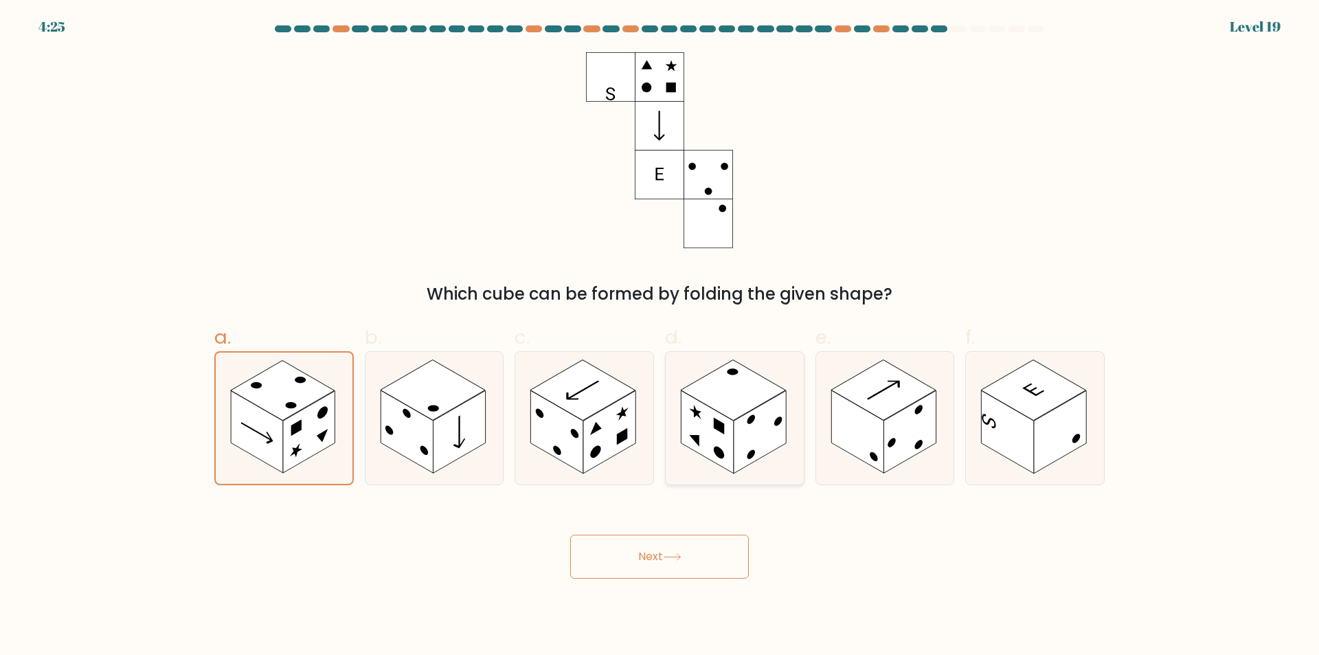
click at [740, 426] on rect at bounding box center [759, 432] width 52 height 83
click at [660, 337] on input "d." at bounding box center [659, 332] width 1 height 9
radio input "true"
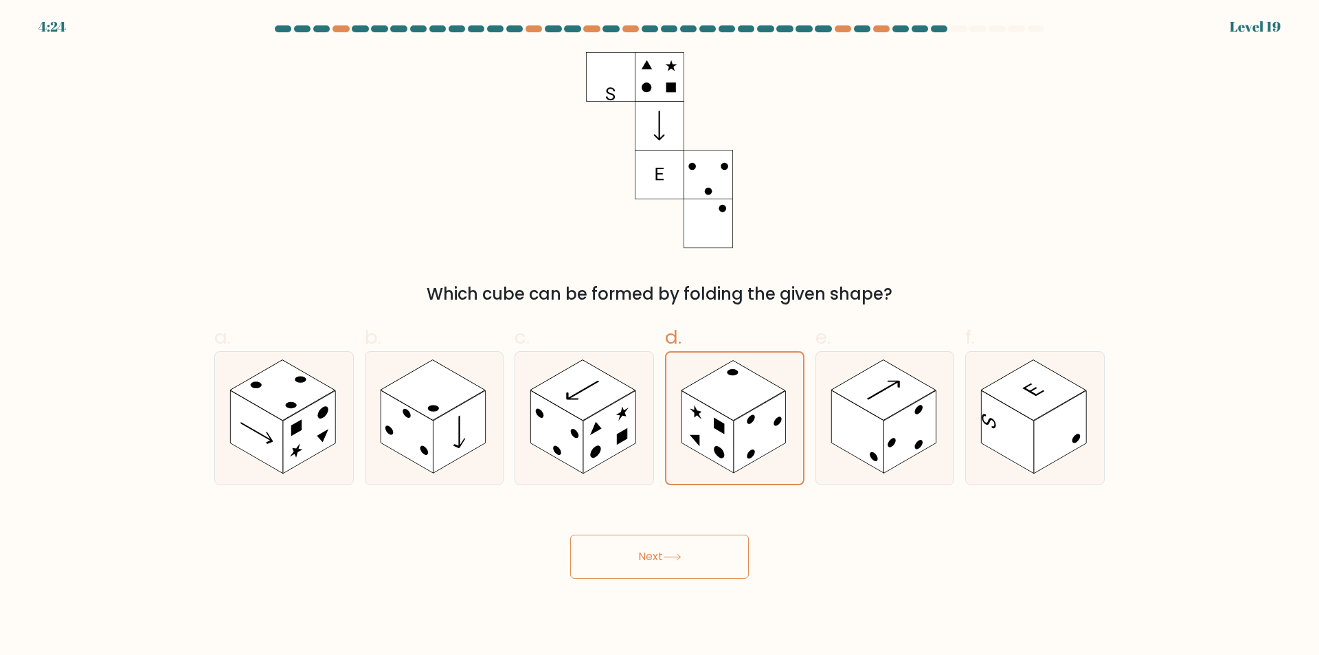
click at [714, 560] on button "Next" at bounding box center [659, 556] width 179 height 44
click at [613, 406] on rect at bounding box center [609, 432] width 52 height 83
click at [659, 337] on input "c." at bounding box center [659, 332] width 1 height 9
radio input "true"
click at [716, 426] on rect at bounding box center [719, 426] width 10 height 16
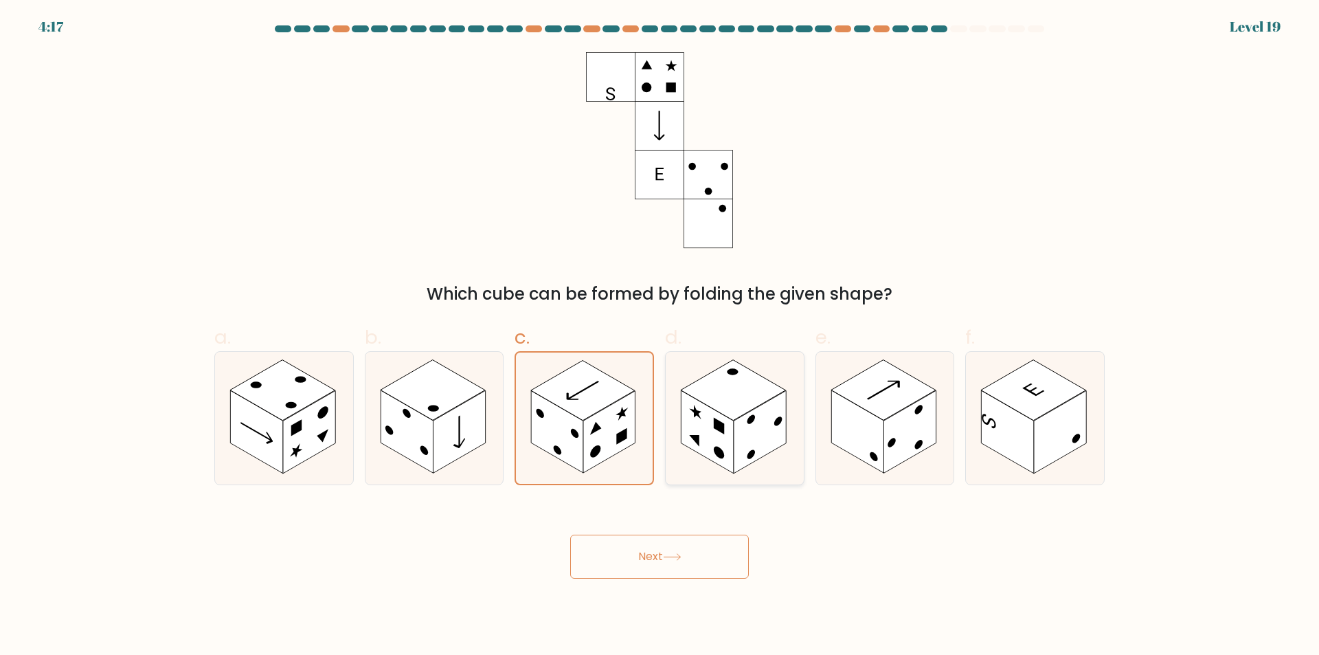
click at [660, 337] on input "d." at bounding box center [659, 332] width 1 height 9
radio input "true"
click at [701, 546] on button "Next" at bounding box center [659, 556] width 179 height 44
click at [701, 547] on button "Next" at bounding box center [659, 556] width 179 height 44
drag, startPoint x: 701, startPoint y: 547, endPoint x: 534, endPoint y: 256, distance: 335.0
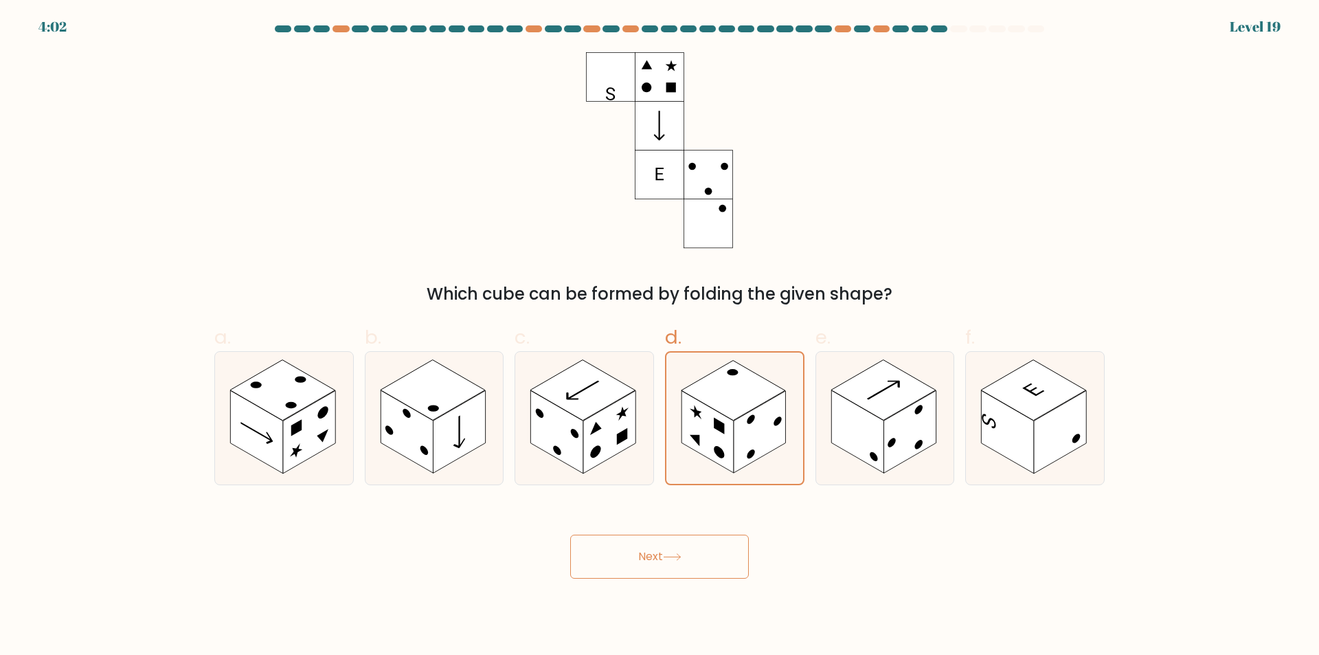
click at [701, 545] on button "Next" at bounding box center [659, 556] width 179 height 44
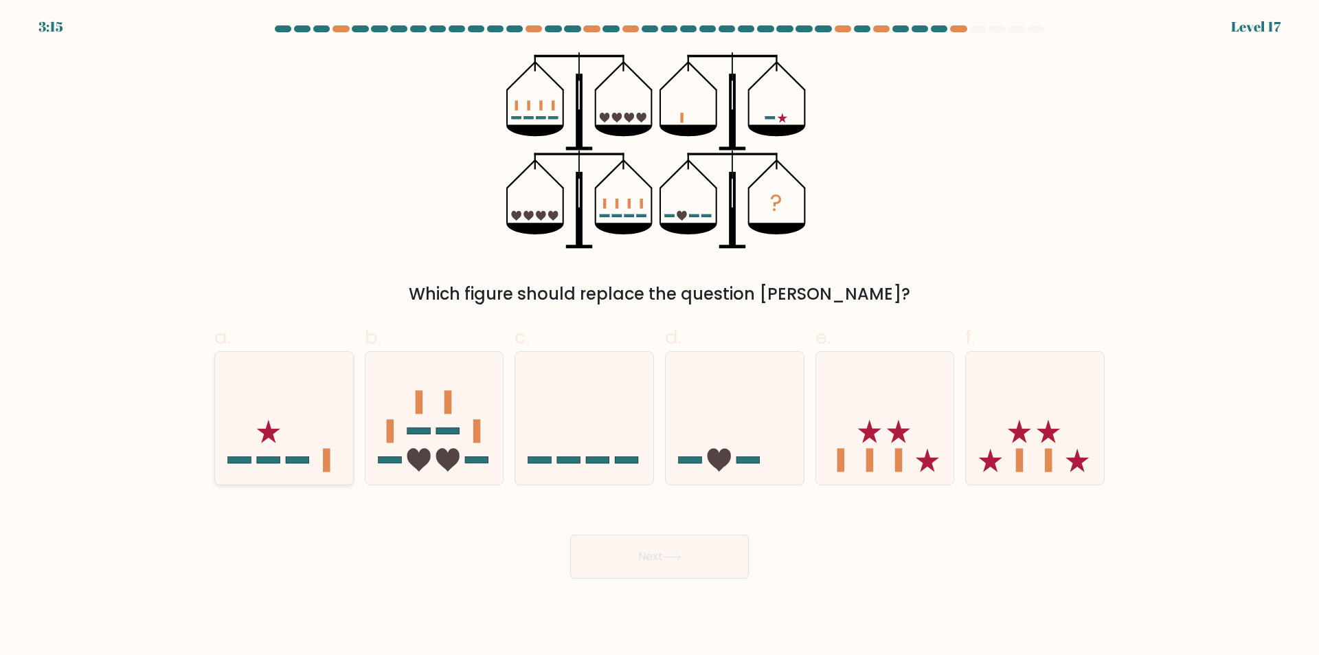
click at [310, 440] on icon at bounding box center [284, 418] width 138 height 114
click at [659, 337] on input "a." at bounding box center [659, 332] width 1 height 9
radio input "true"
click at [704, 549] on button "Next" at bounding box center [659, 556] width 179 height 44
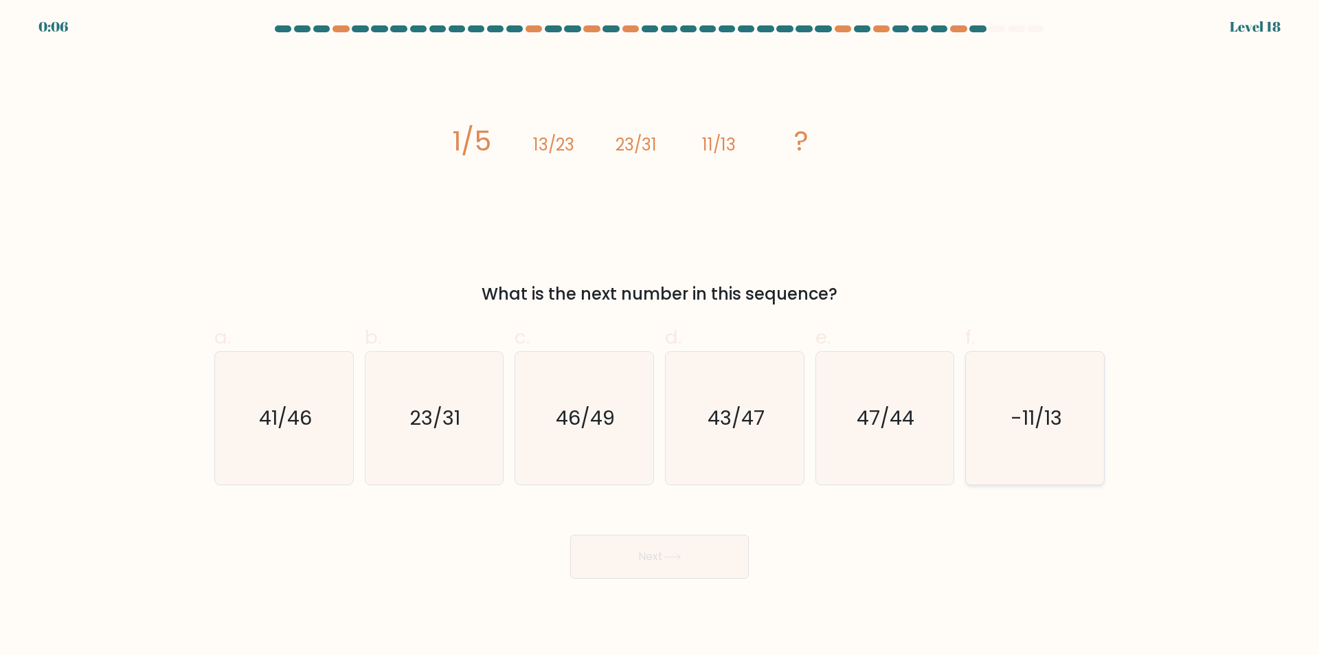
drag, startPoint x: 1012, startPoint y: 409, endPoint x: 1002, endPoint y: 406, distance: 10.2
click at [1012, 409] on text "-11/13" at bounding box center [1036, 418] width 52 height 27
click at [660, 337] on input "f. -11/13" at bounding box center [659, 332] width 1 height 9
radio input "true"
click at [678, 556] on icon at bounding box center [672, 557] width 19 height 8
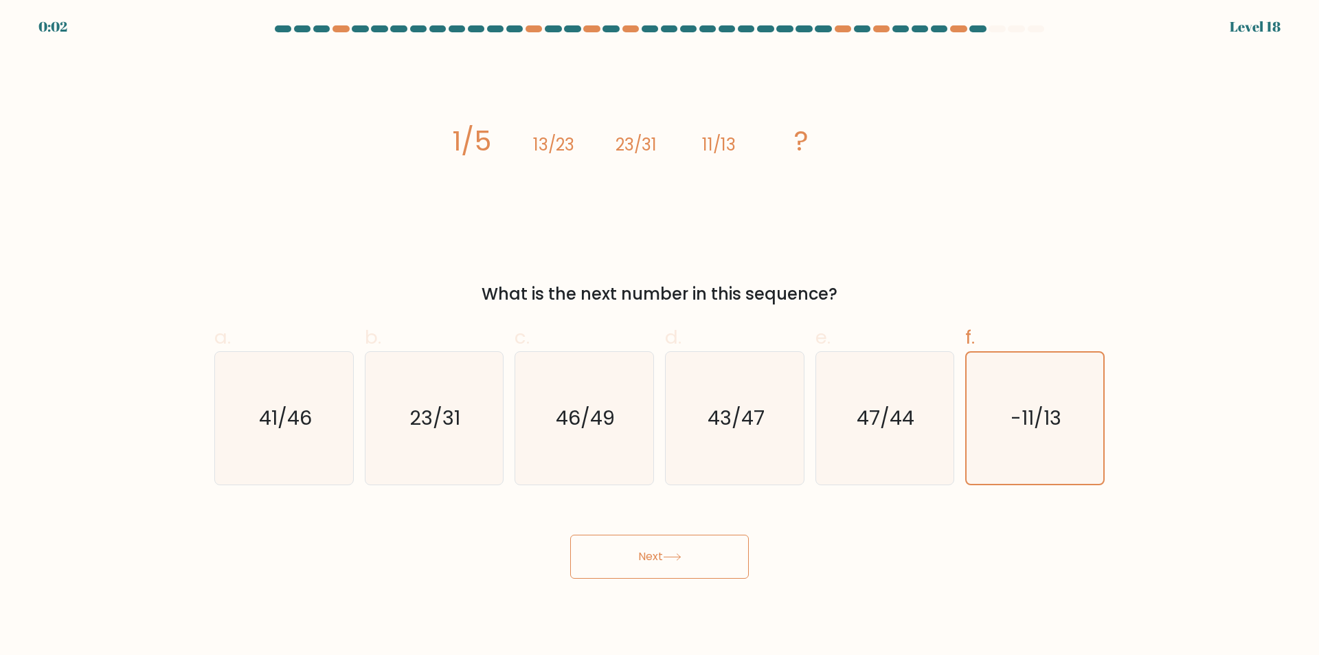
click at [690, 551] on button "Next" at bounding box center [659, 556] width 179 height 44
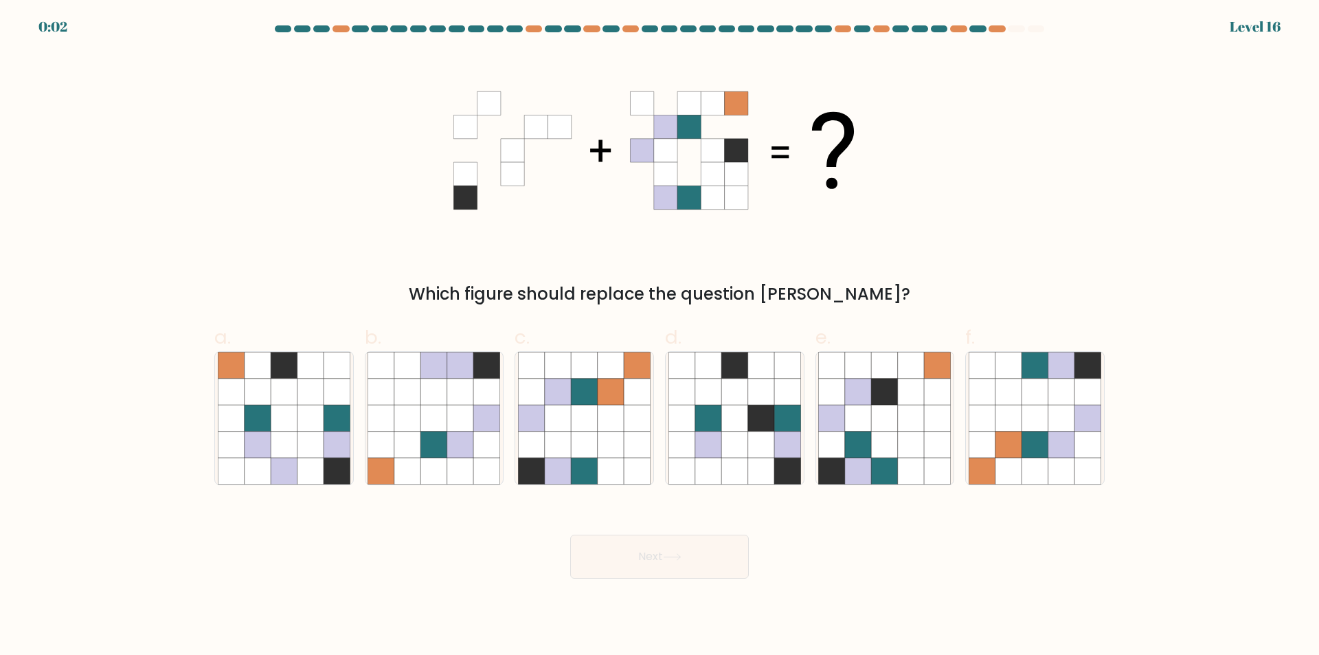
click at [690, 551] on button "Next" at bounding box center [659, 556] width 179 height 44
click at [310, 208] on div "Which figure should replace the question mark?" at bounding box center [659, 179] width 907 height 254
click at [291, 413] on icon at bounding box center [284, 418] width 26 height 26
click at [659, 337] on input "a." at bounding box center [659, 332] width 1 height 9
radio input "true"
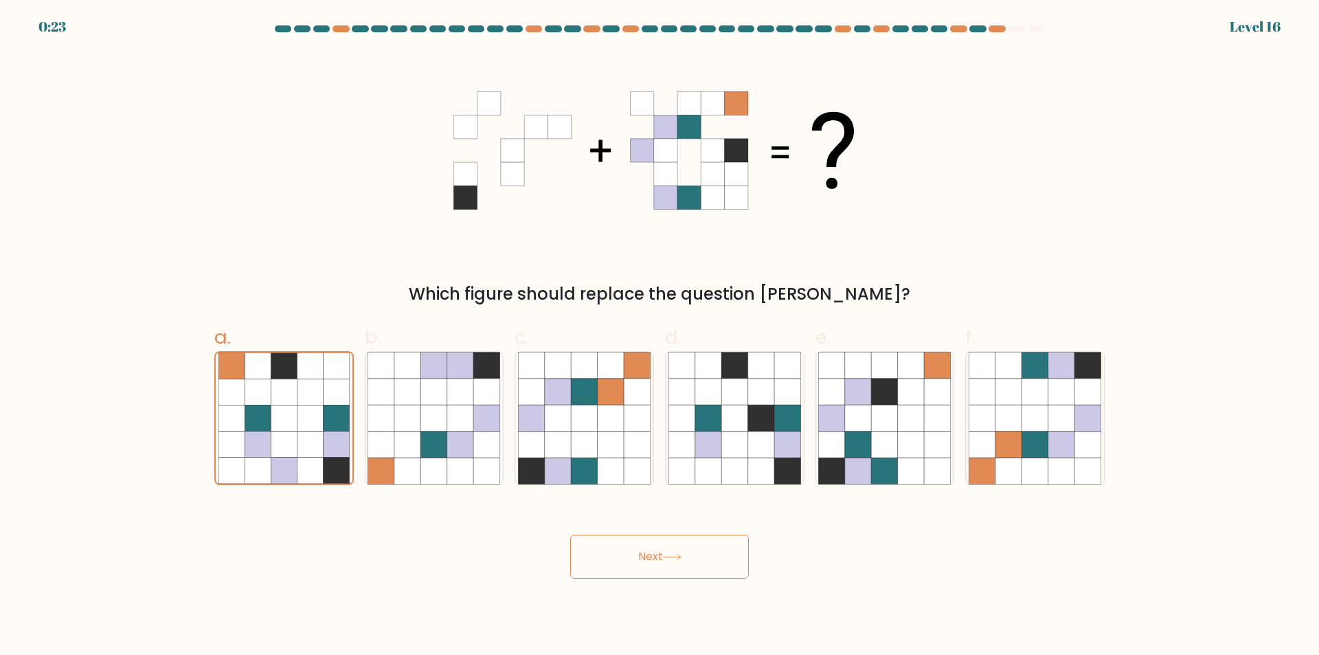
click at [682, 544] on button "Next" at bounding box center [659, 556] width 179 height 44
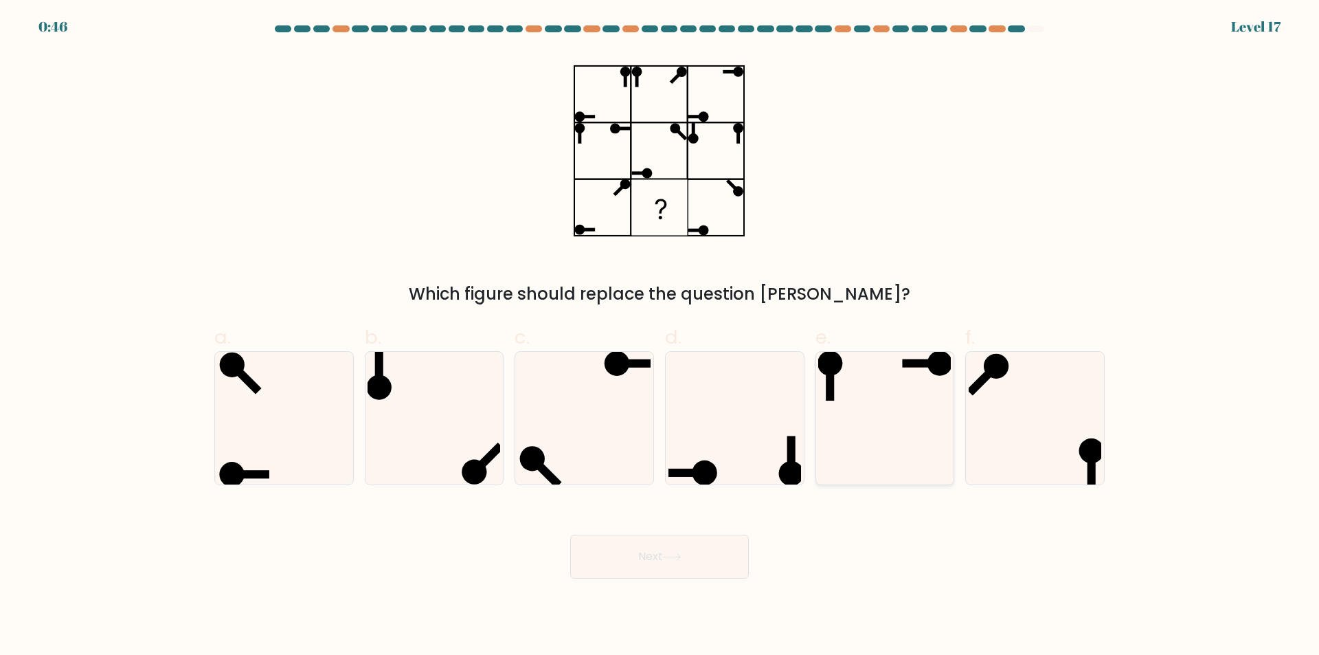
click at [891, 424] on icon at bounding box center [884, 418] width 133 height 133
click at [660, 337] on input "e." at bounding box center [659, 332] width 1 height 9
radio input "true"
click at [709, 559] on button "Next" at bounding box center [659, 556] width 179 height 44
click at [677, 544] on button "Next" at bounding box center [659, 556] width 179 height 44
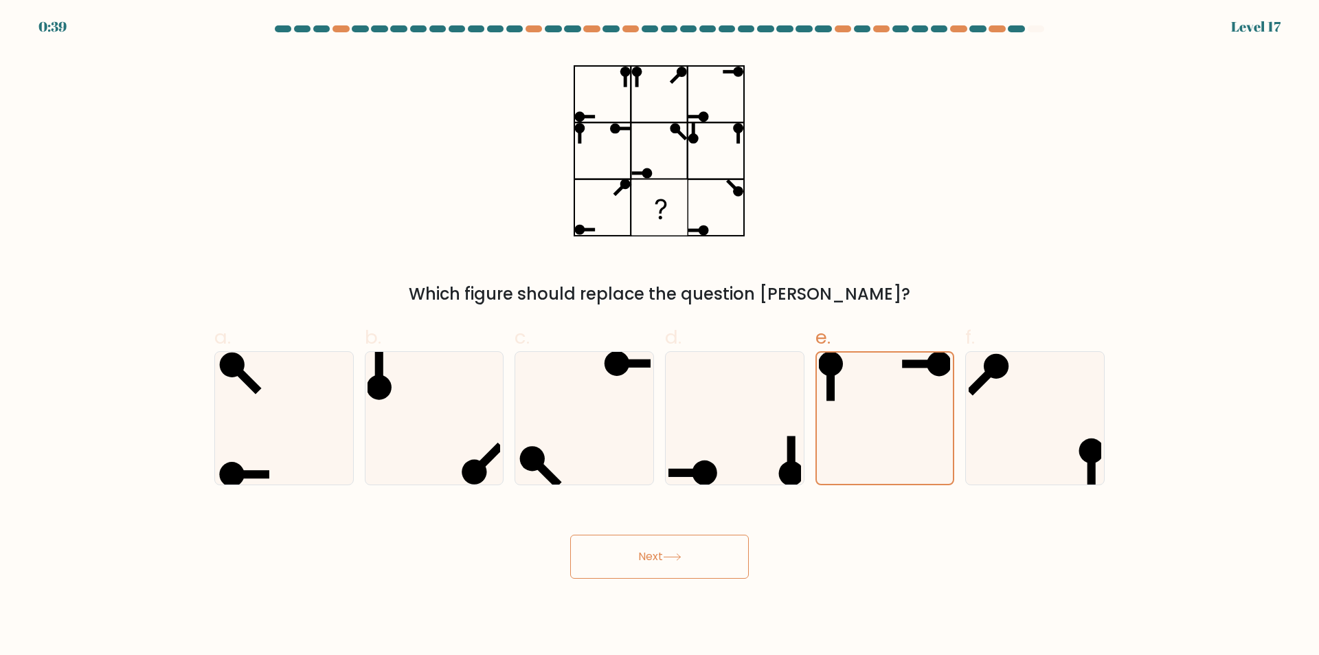
click at [677, 544] on button "Next" at bounding box center [659, 556] width 179 height 44
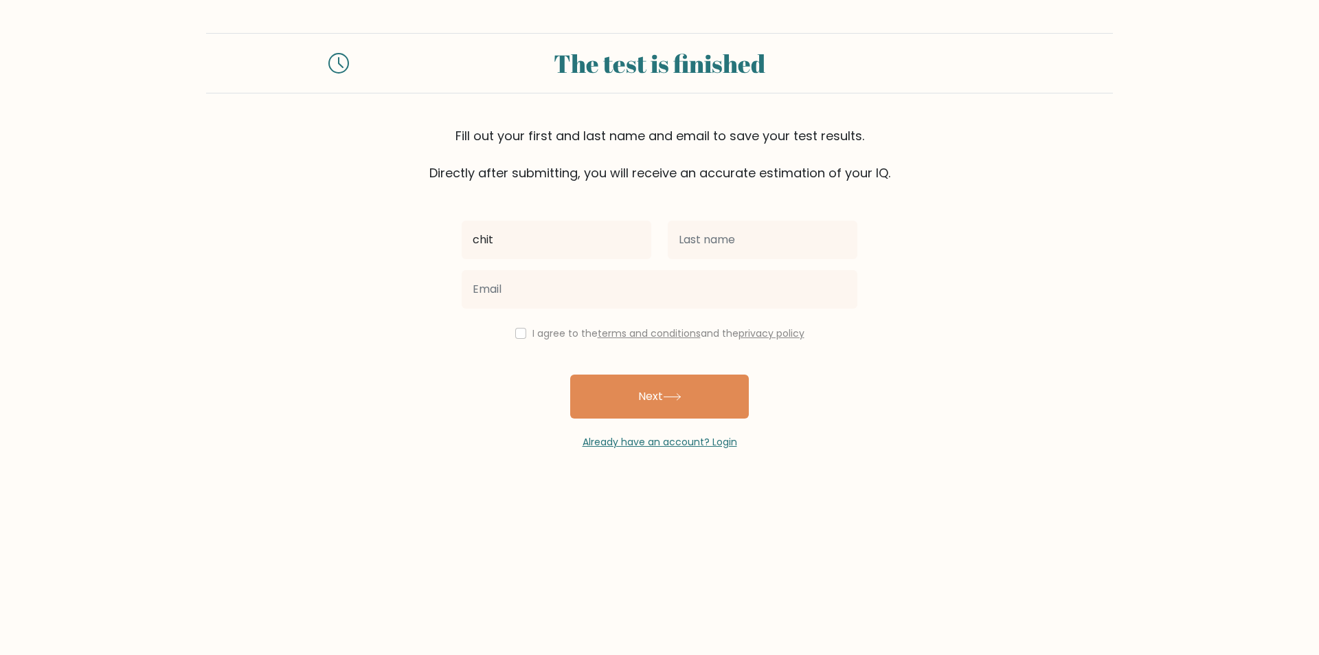
type input "chit"
click at [570, 374] on button "Next" at bounding box center [659, 396] width 179 height 44
type input "[PERSON_NAME]"
click at [570, 374] on button "Next" at bounding box center [659, 396] width 179 height 44
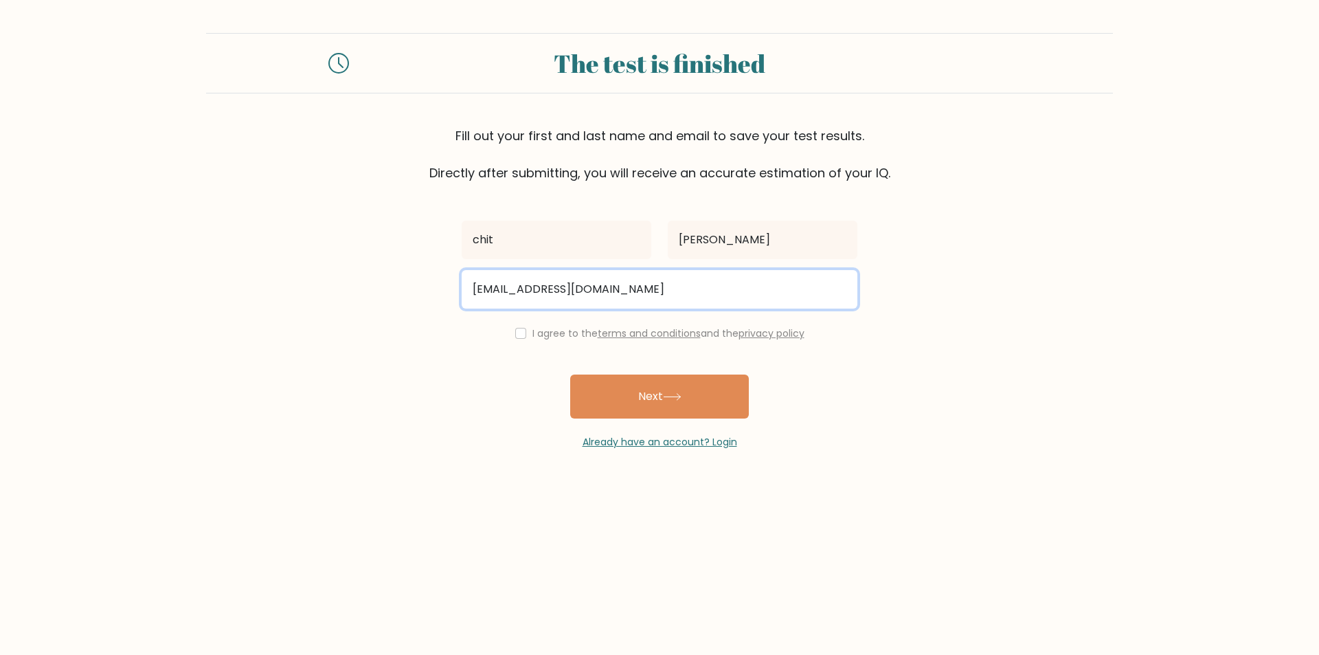
type input "chit@microsoft.com"
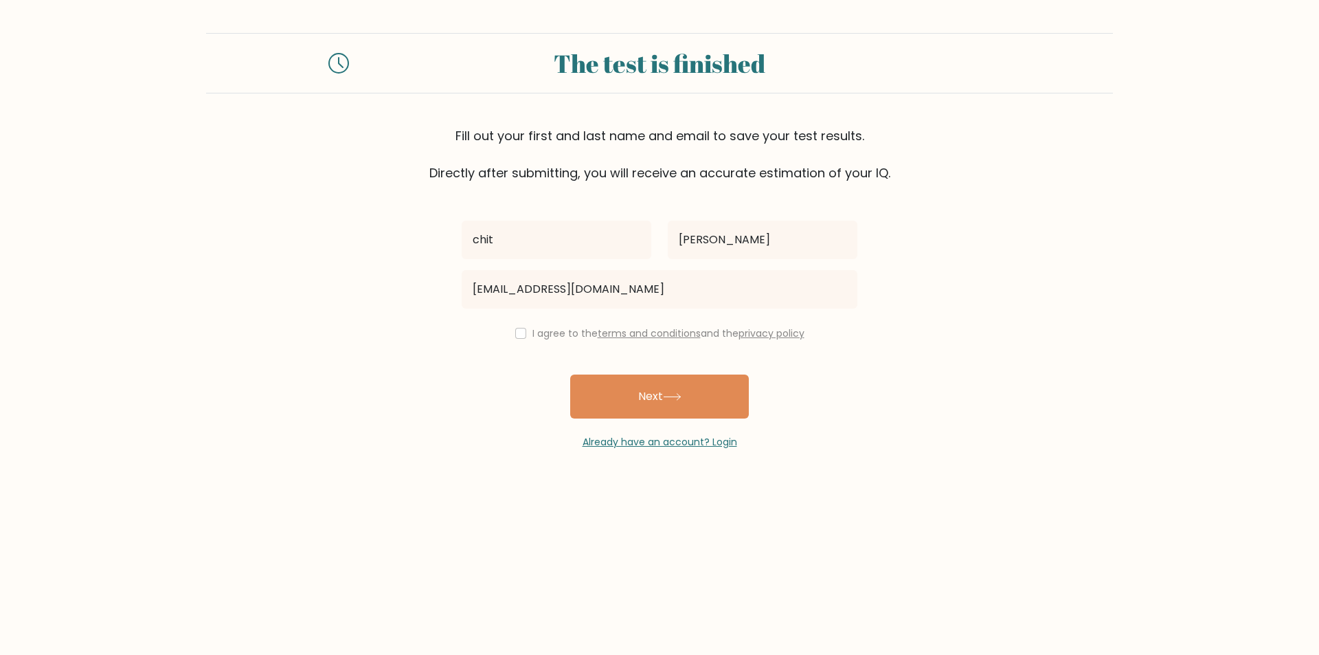
click at [523, 331] on div "I agree to the terms and conditions and the privacy policy" at bounding box center [659, 333] width 412 height 16
click at [518, 334] on input "checkbox" at bounding box center [520, 333] width 11 height 11
checkbox input "true"
click at [669, 388] on button "Next" at bounding box center [659, 396] width 179 height 44
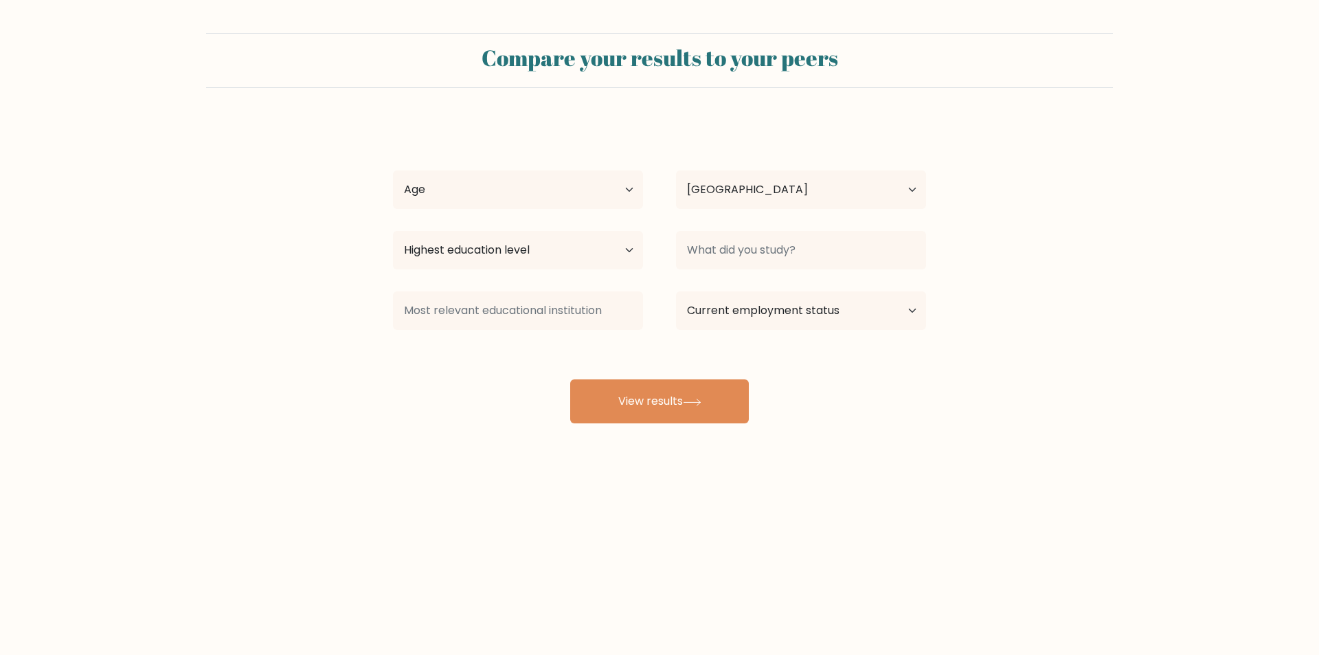
select select "GB"
click at [627, 192] on select "Age Under [DEMOGRAPHIC_DATA] [DEMOGRAPHIC_DATA] [DEMOGRAPHIC_DATA] [DEMOGRAPHIC…" at bounding box center [518, 189] width 250 height 38
select select "45_54"
click at [393, 170] on select "Age Under [DEMOGRAPHIC_DATA] [DEMOGRAPHIC_DATA] [DEMOGRAPHIC_DATA] [DEMOGRAPHIC…" at bounding box center [518, 189] width 250 height 38
click at [620, 255] on select "Highest education level No schooling Primary Lower Secondary Upper Secondary Oc…" at bounding box center [518, 250] width 250 height 38
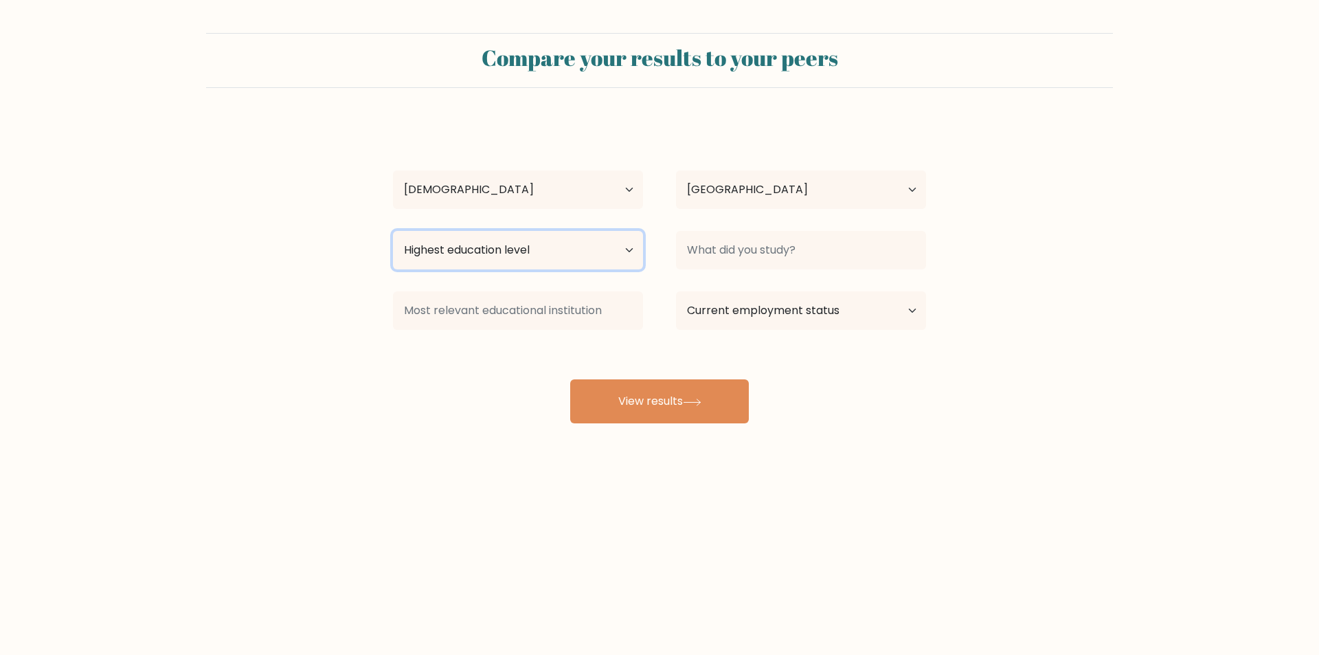
select select "occupation_specific"
click at [393, 231] on select "Highest education level No schooling Primary Lower Secondary Upper Secondary Oc…" at bounding box center [518, 250] width 250 height 38
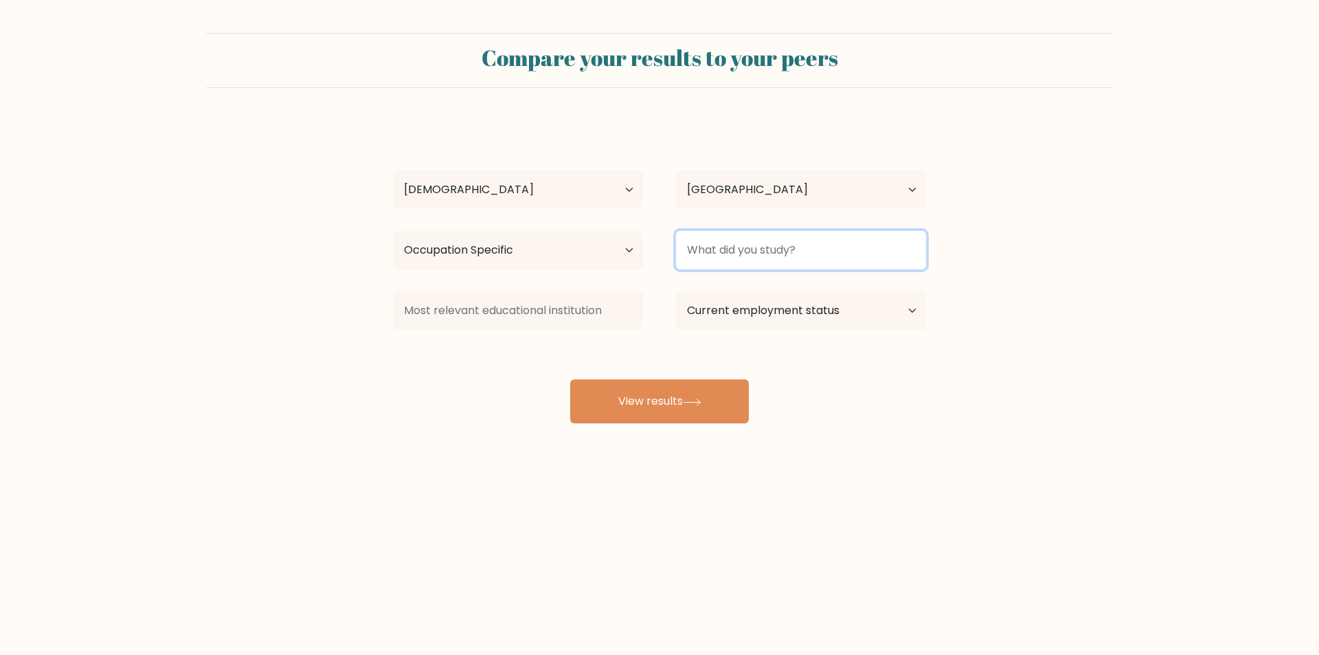
click at [854, 251] on input at bounding box center [801, 250] width 250 height 38
type input "q"
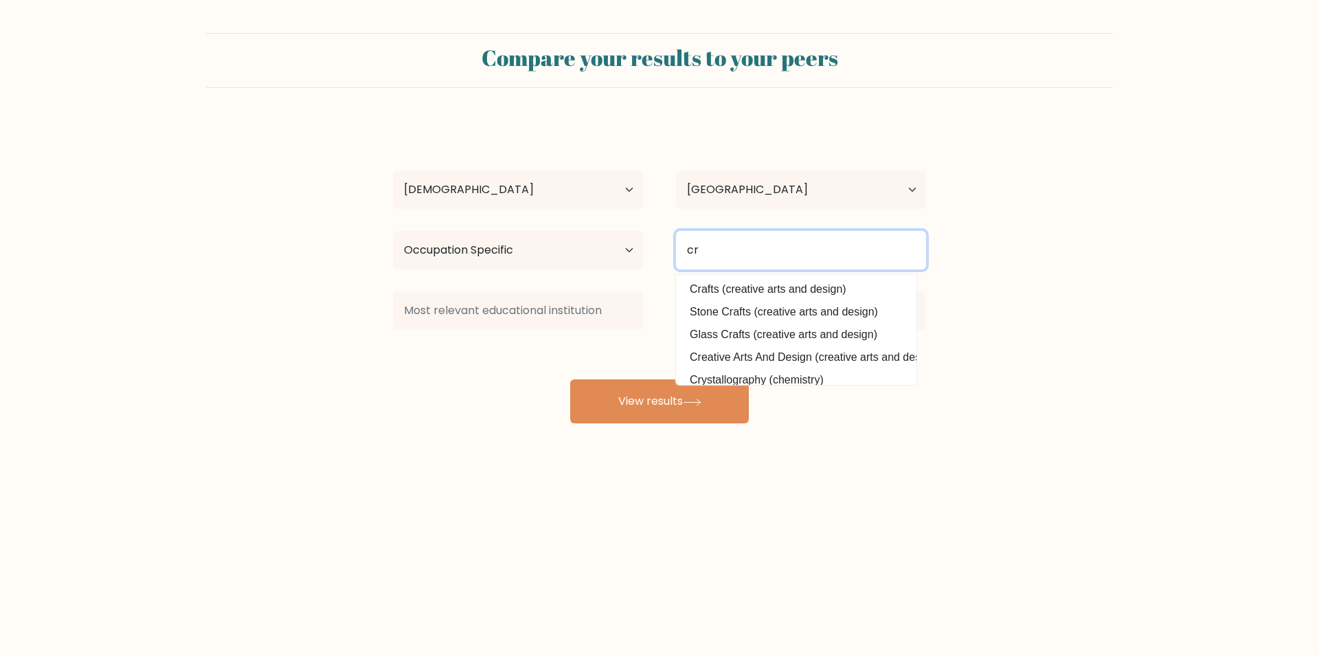
type input "c"
click at [782, 261] on input at bounding box center [801, 250] width 250 height 38
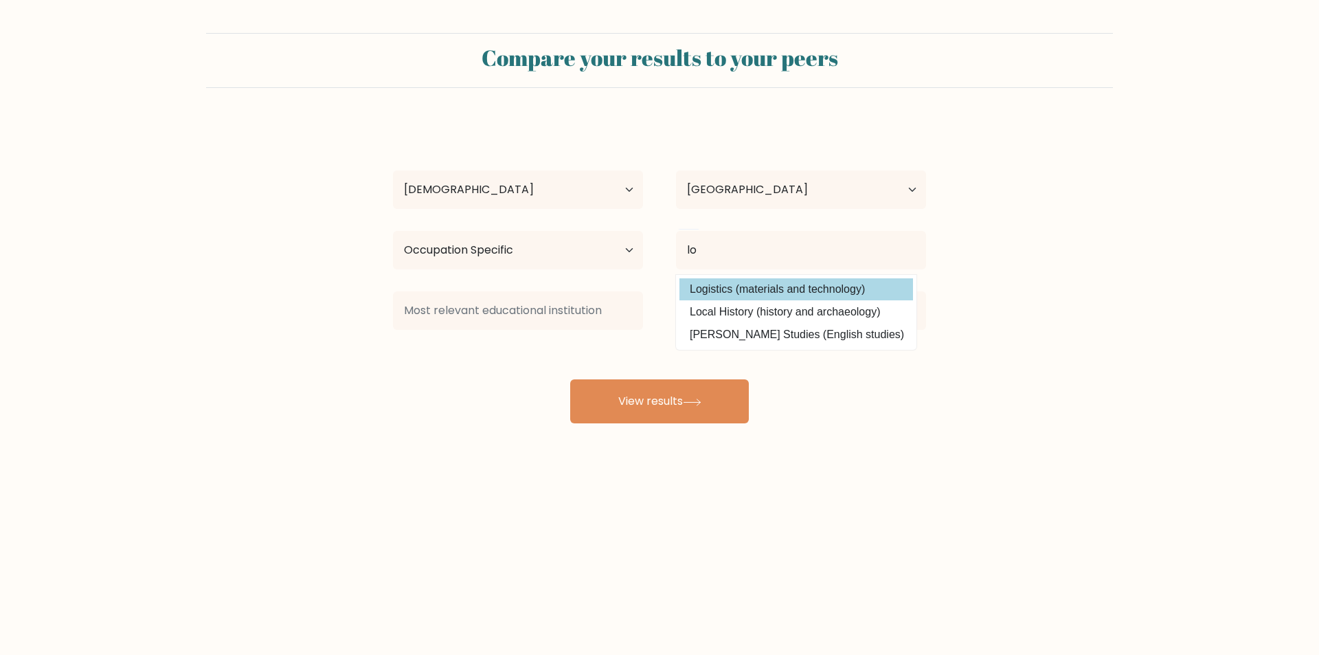
click at [784, 284] on option "Logistics (materials and technology)" at bounding box center [796, 289] width 234 height 22
type input "Logistics"
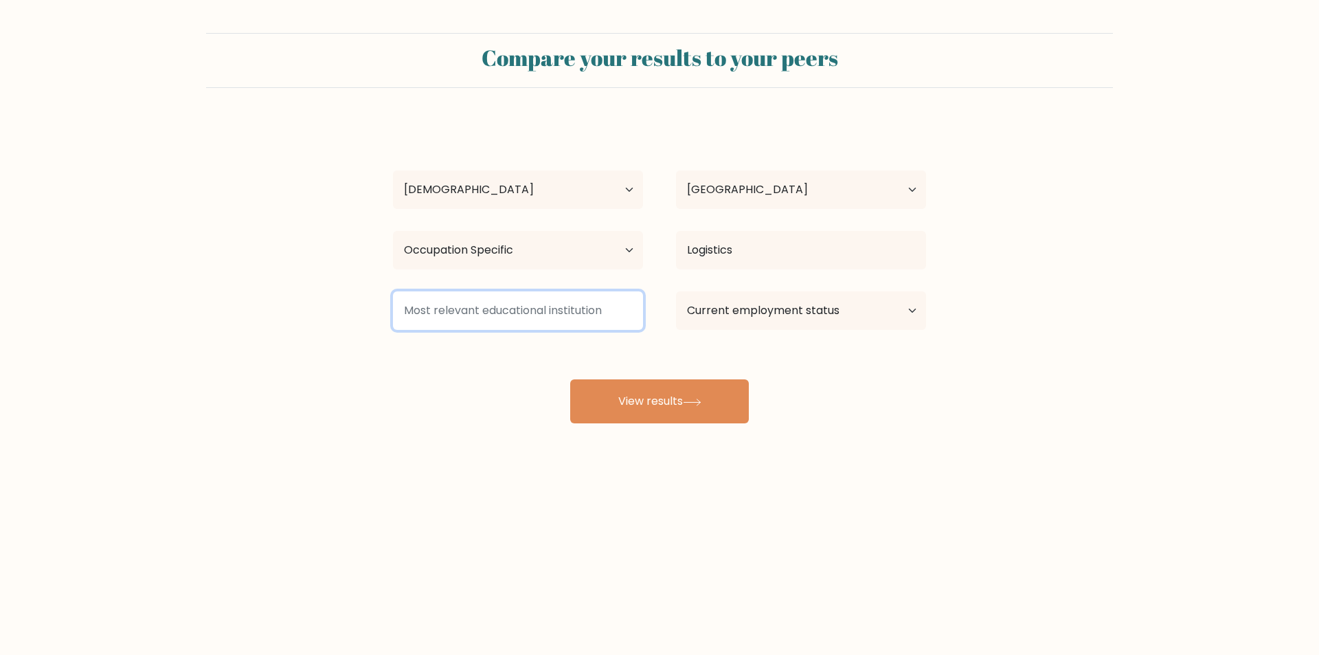
click at [582, 327] on input at bounding box center [518, 310] width 250 height 38
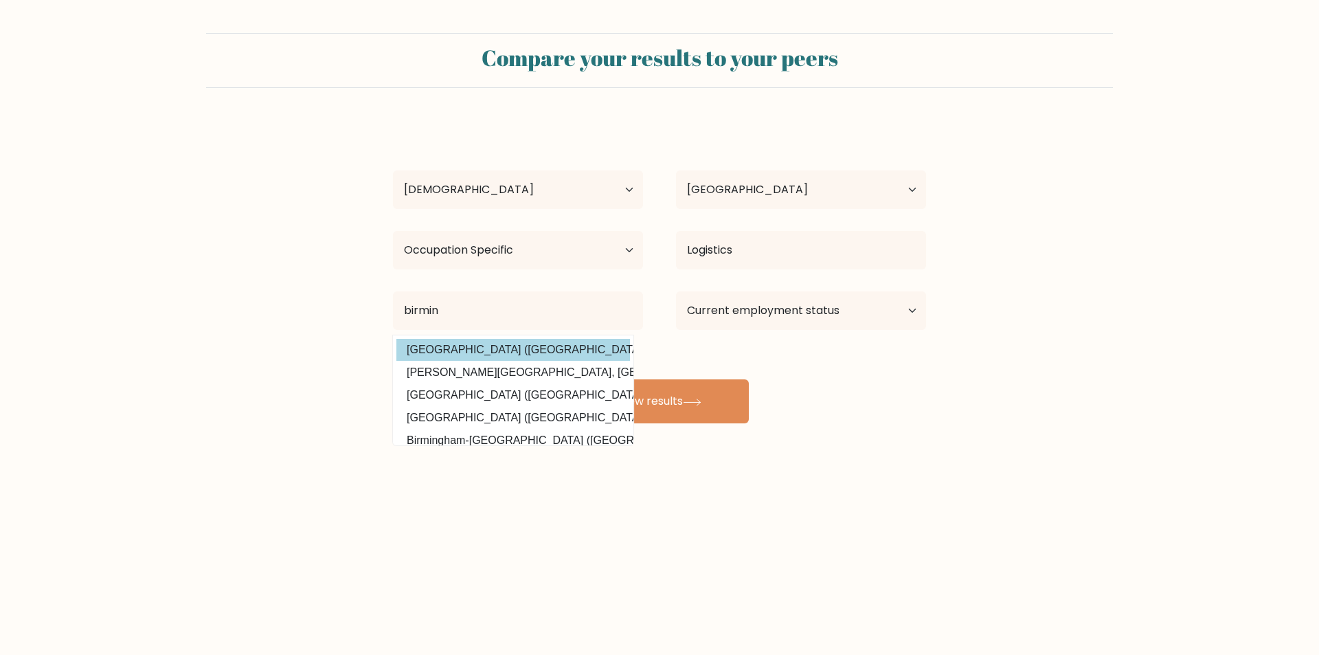
click at [574, 353] on option "[GEOGRAPHIC_DATA] ([GEOGRAPHIC_DATA])" at bounding box center [513, 350] width 234 height 22
type input "[GEOGRAPHIC_DATA]"
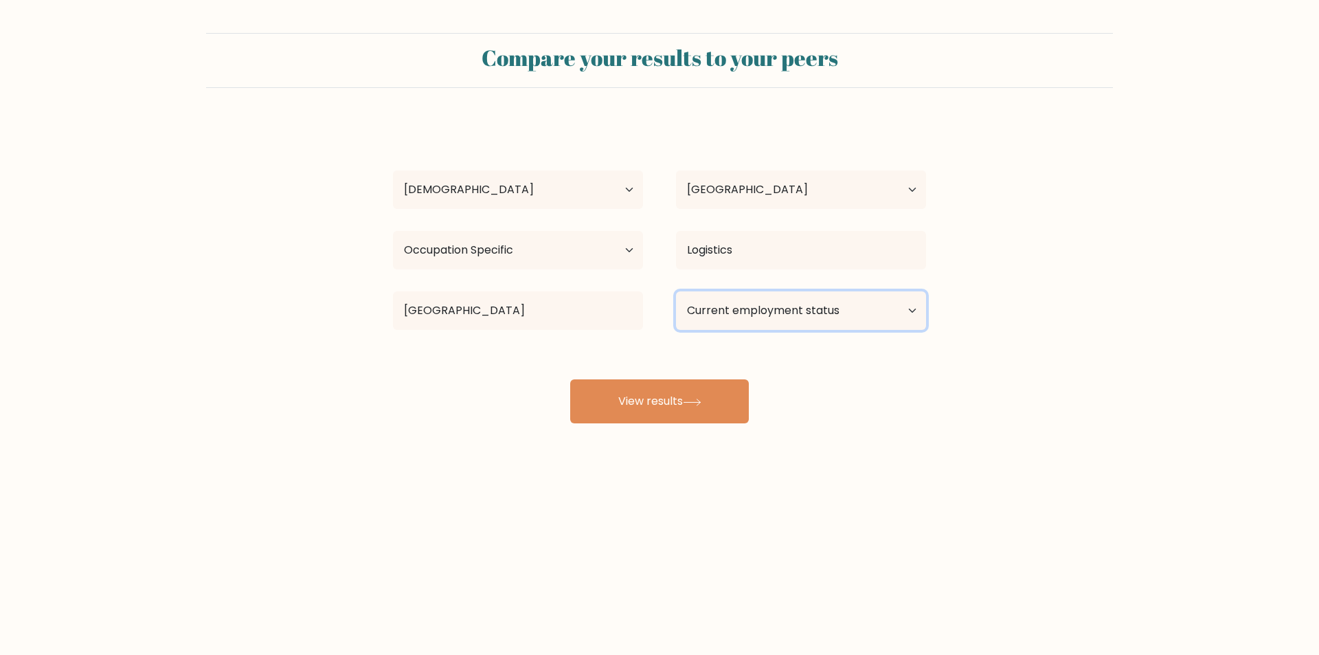
click at [896, 306] on select "Current employment status Employed Student Retired Other / prefer not to answer" at bounding box center [801, 310] width 250 height 38
select select "other"
click at [676, 291] on select "Current employment status Employed Student Retired Other / prefer not to answer" at bounding box center [801, 310] width 250 height 38
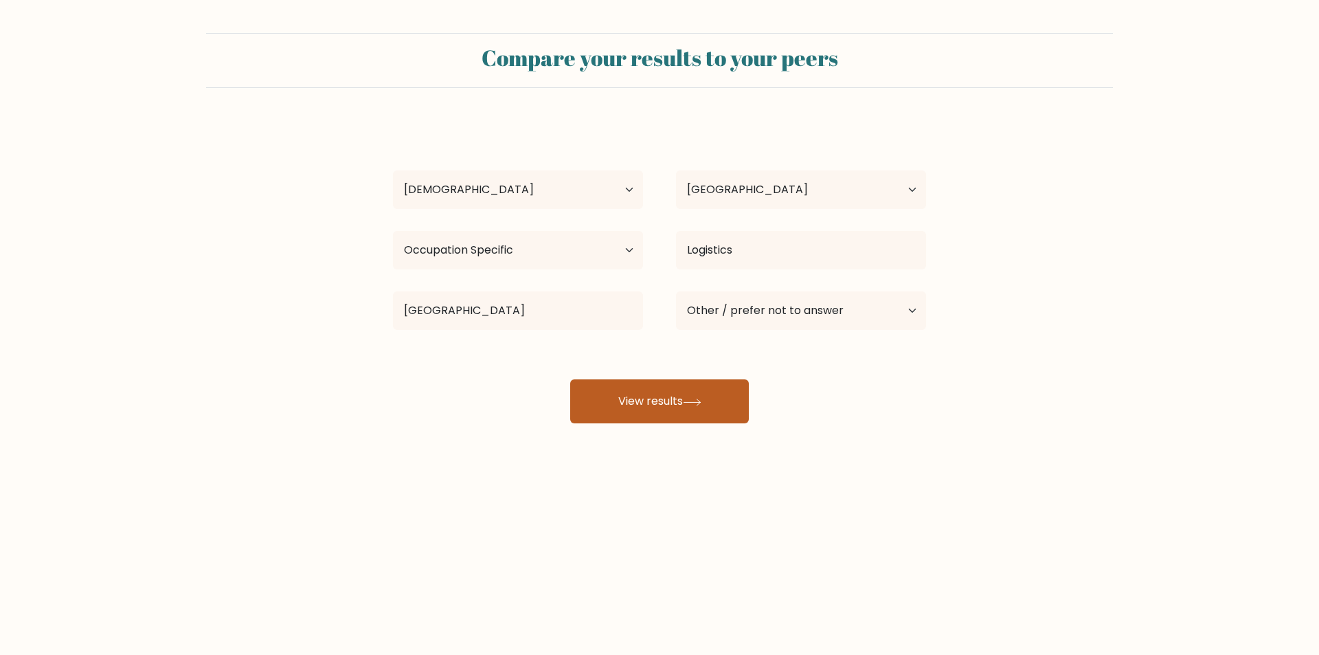
click at [711, 401] on button "View results" at bounding box center [659, 401] width 179 height 44
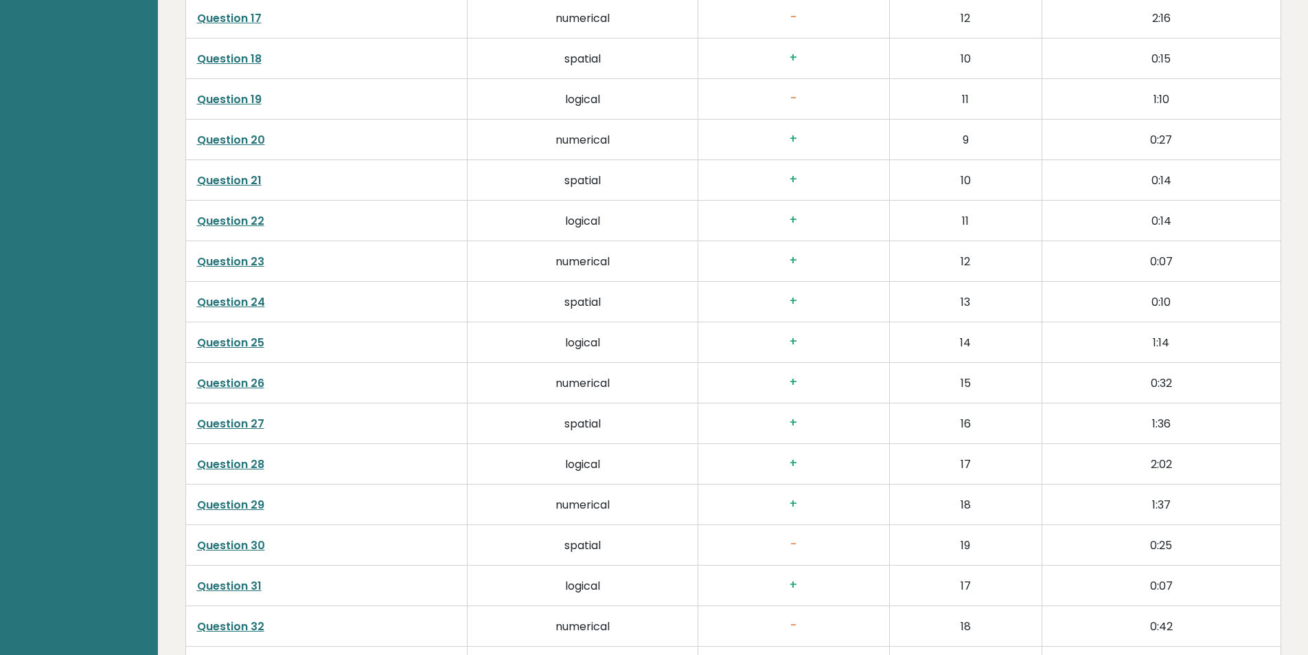
scroll to position [3503, 0]
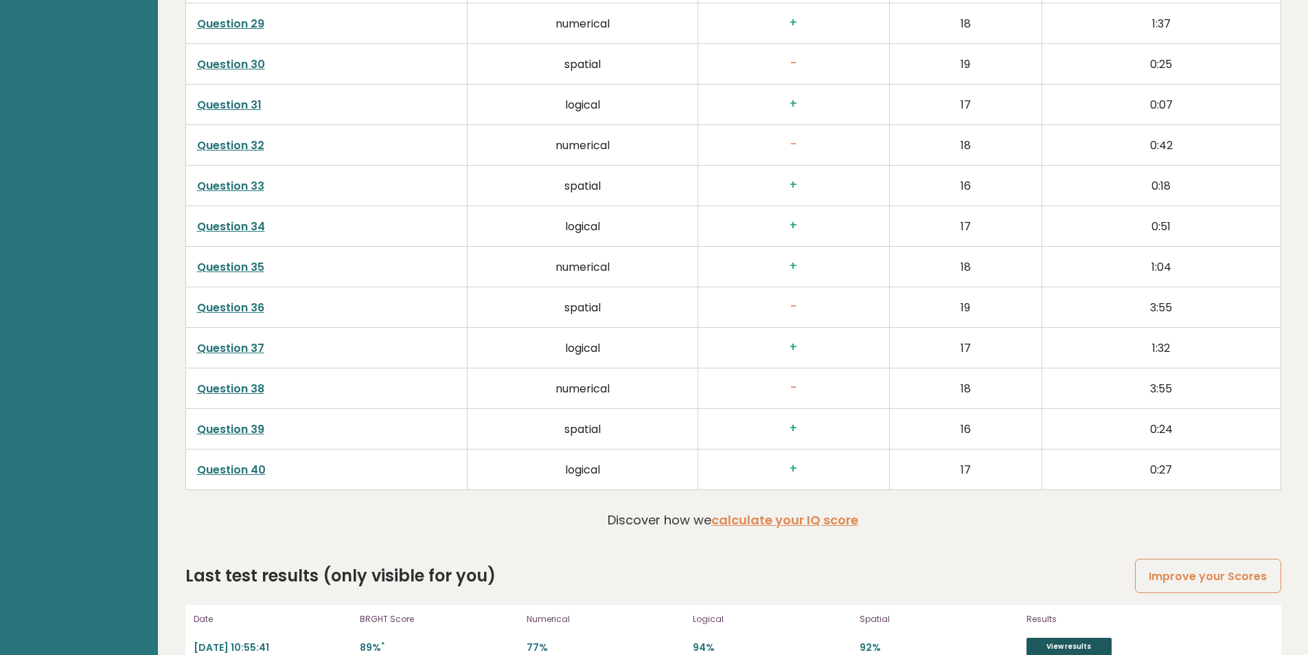
click at [1060, 642] on link "View results" at bounding box center [1069, 646] width 85 height 18
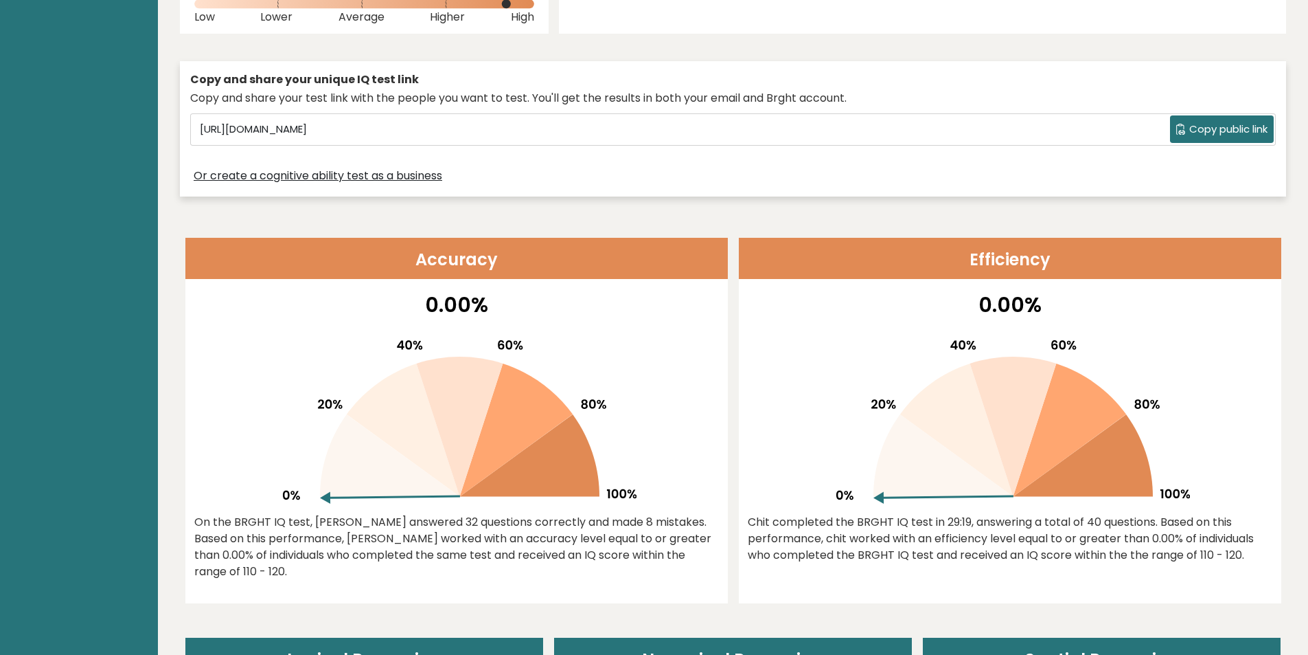
scroll to position [0, 0]
